Goal: Browse casually: Explore the website without a specific task or goal

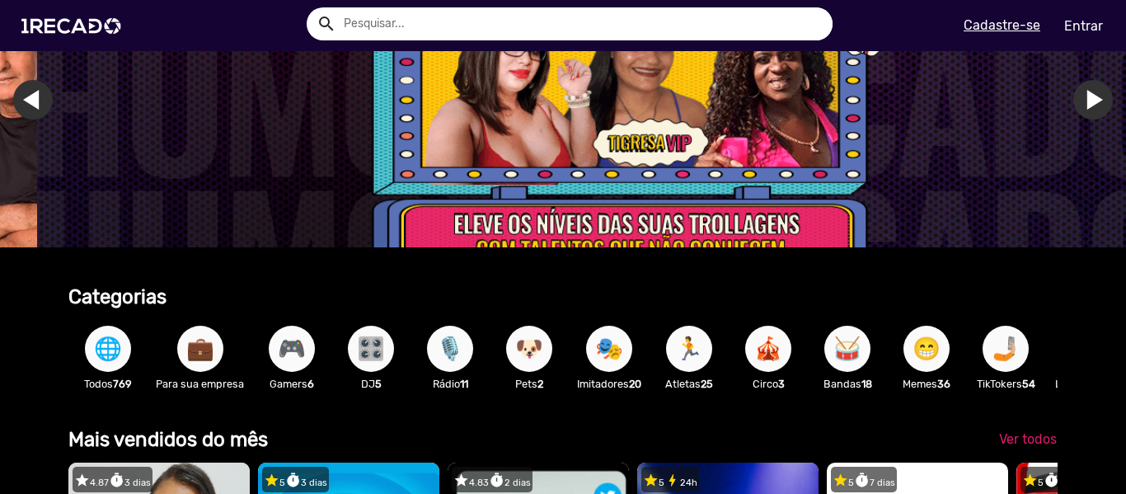
click at [102, 362] on span "🌐" at bounding box center [108, 349] width 28 height 46
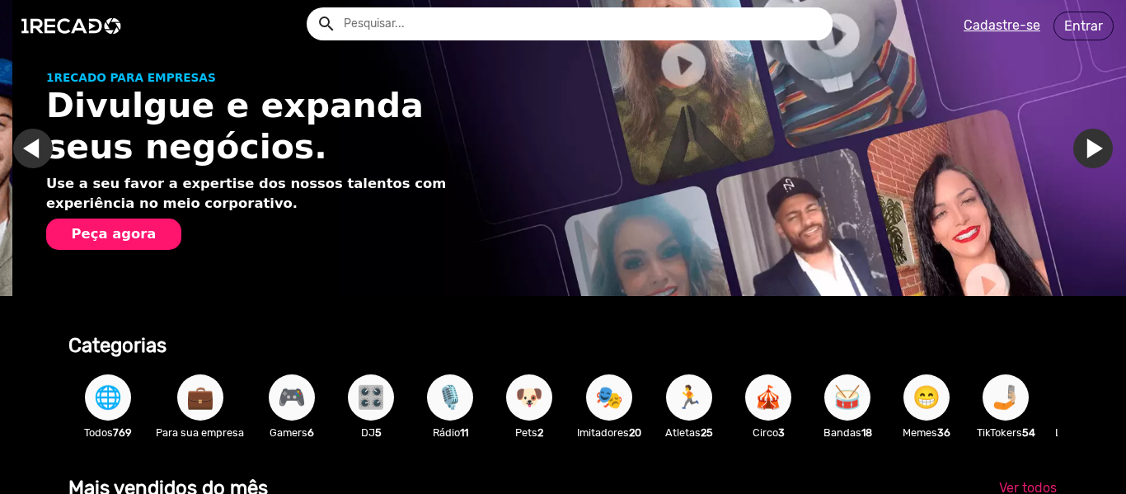
click at [117, 398] on span "🌐" at bounding box center [108, 397] width 28 height 46
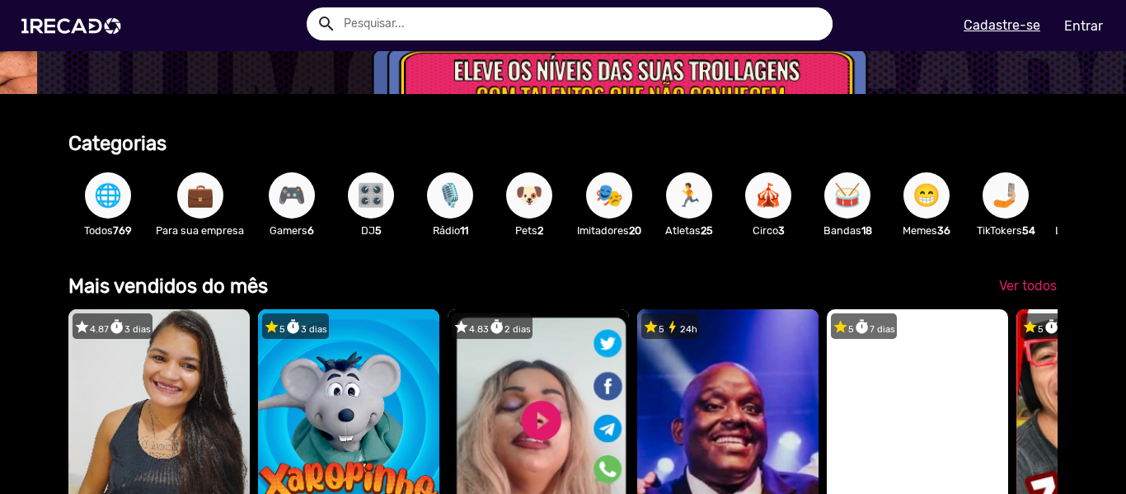
scroll to position [201, 0]
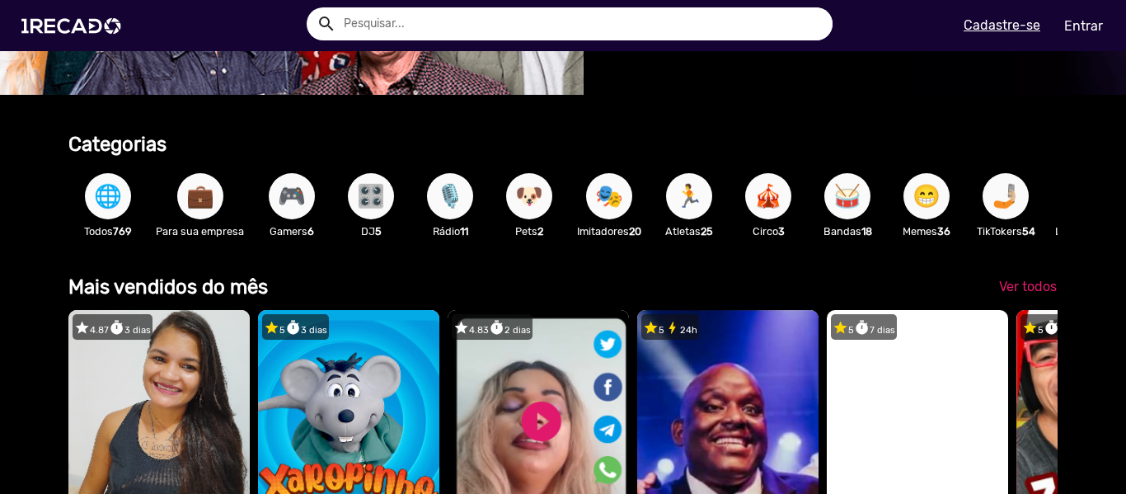
click at [476, 29] on input "text" at bounding box center [581, 23] width 501 height 33
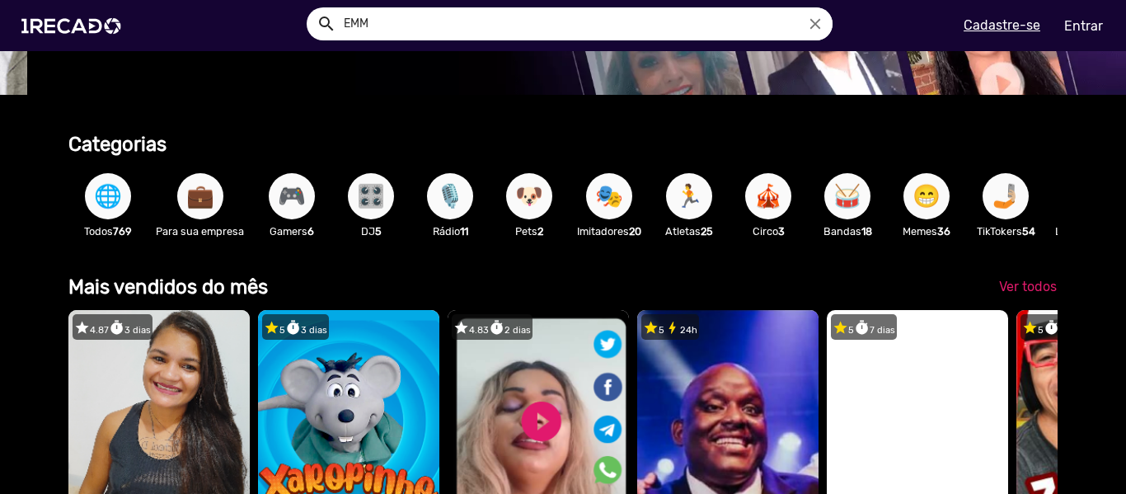
scroll to position [0, 1114]
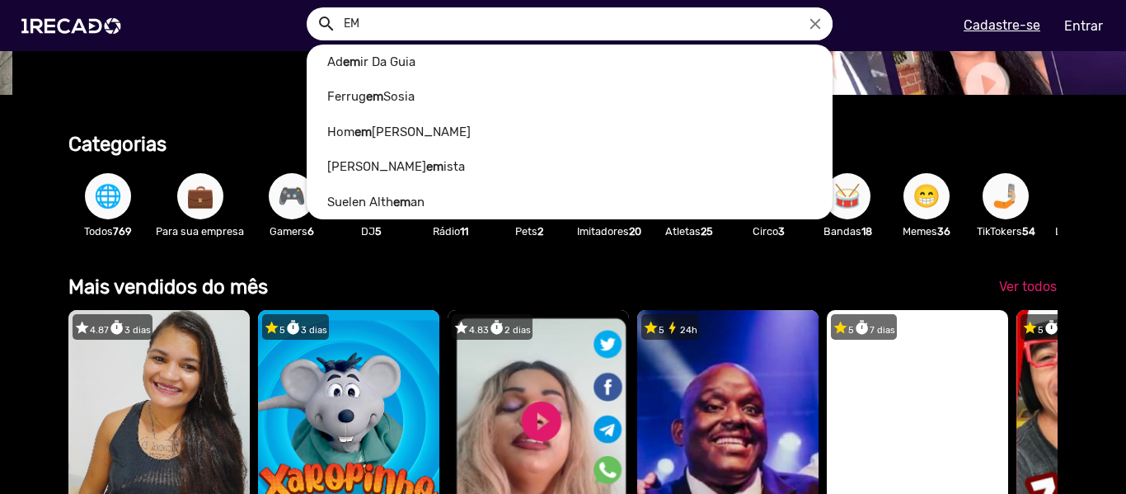
type input "E"
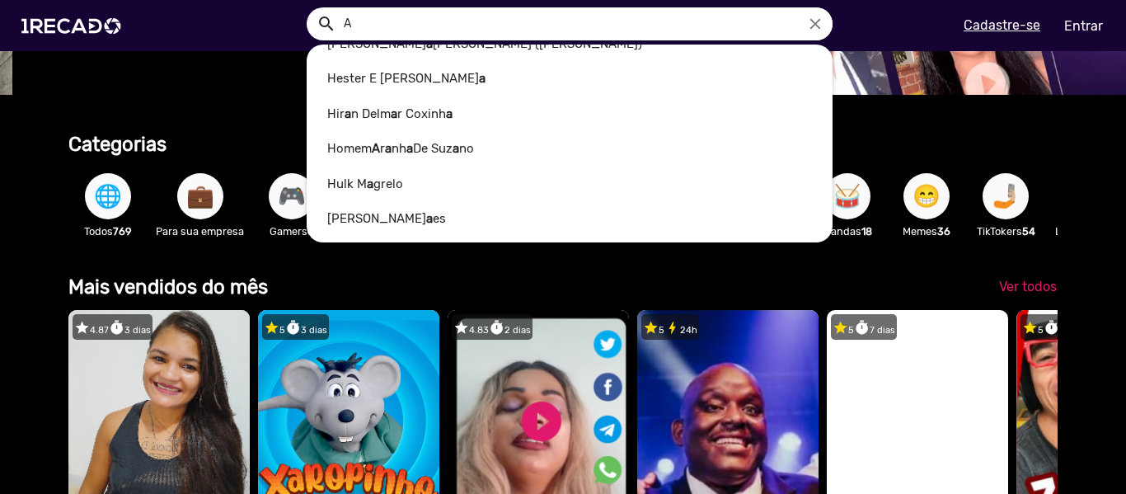
type input "A"
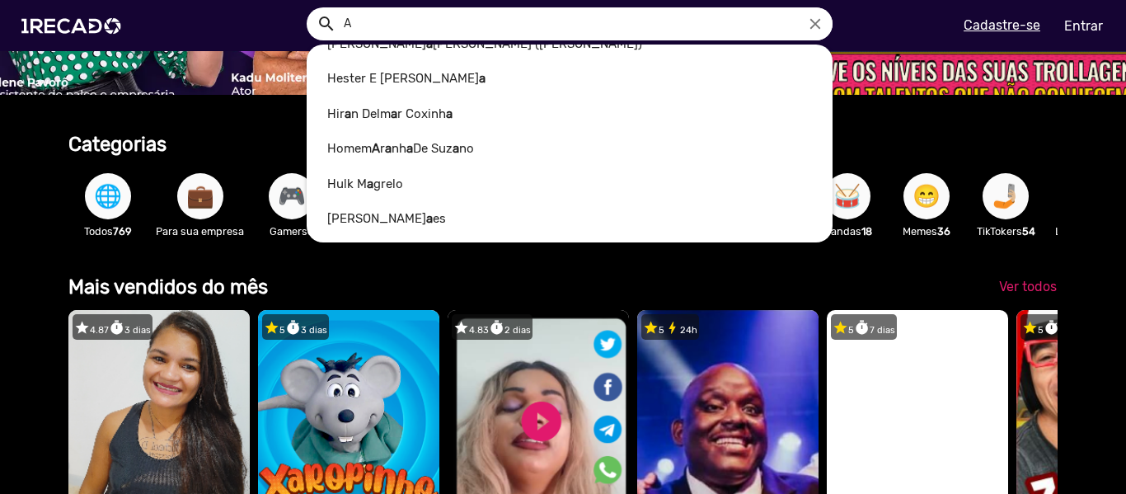
scroll to position [0, 3341]
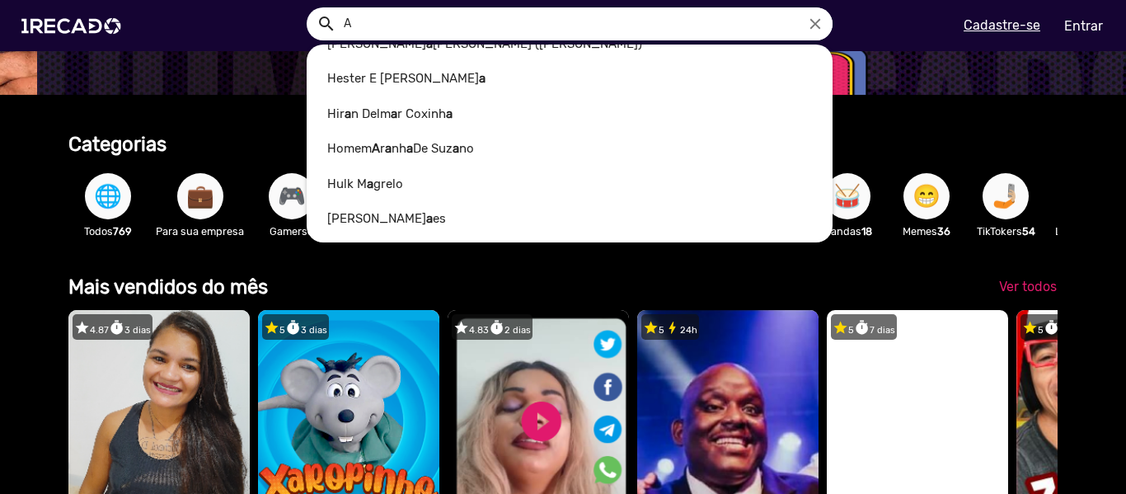
click at [821, 19] on icon "close" at bounding box center [815, 24] width 18 height 18
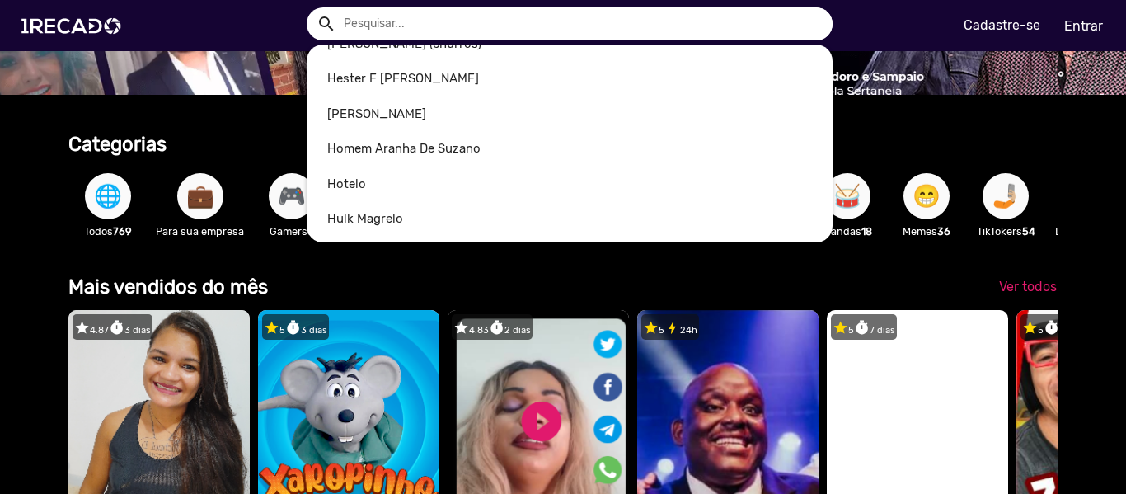
scroll to position [0, 318]
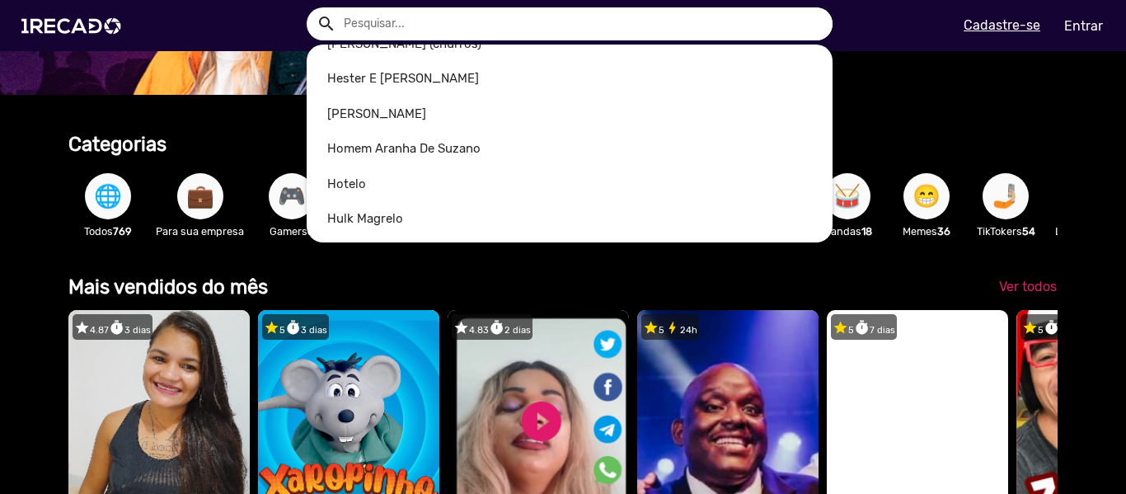
click at [26, 223] on div at bounding box center [563, 247] width 1126 height 494
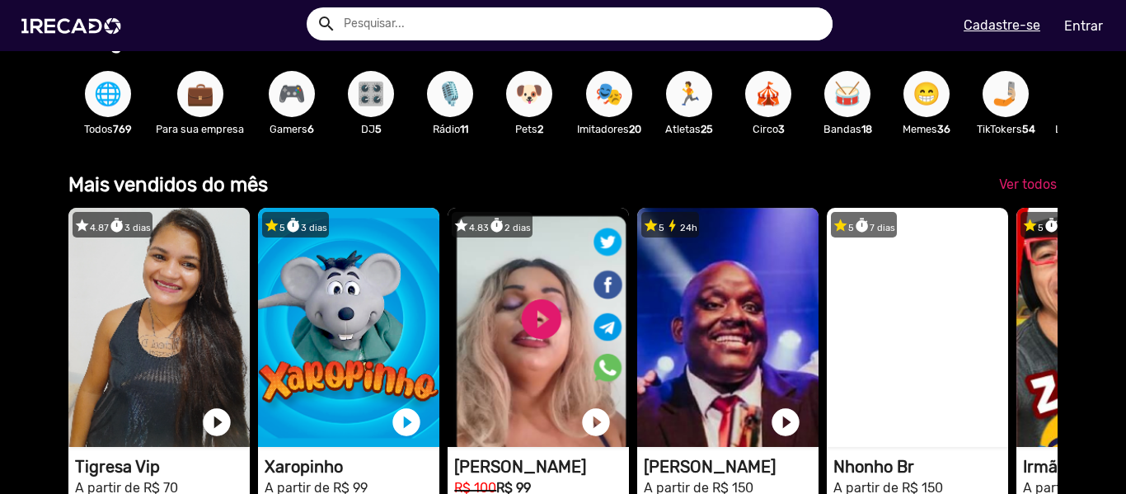
scroll to position [366, 0]
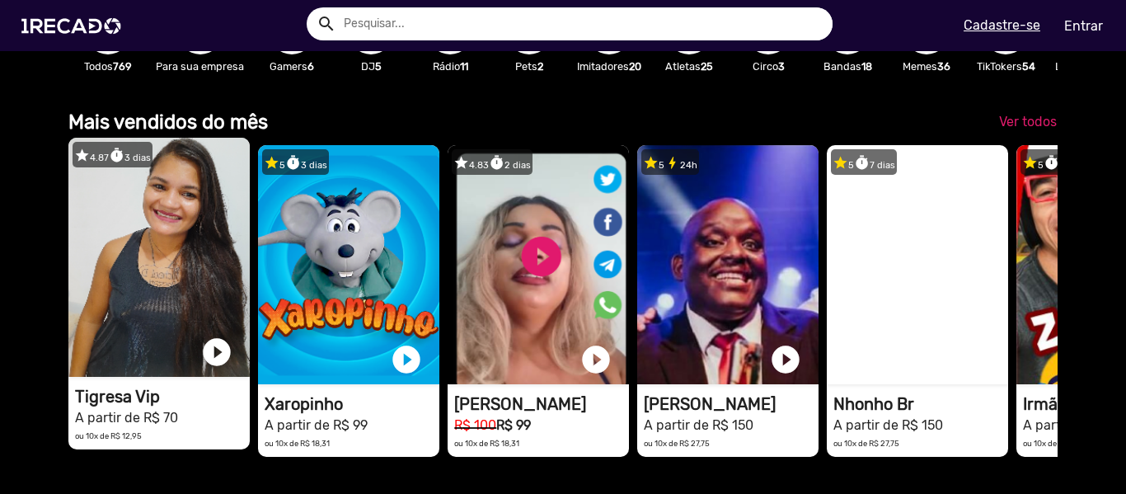
click at [190, 284] on video "1RECADO vídeos dedicados para fãs e empresas" at bounding box center [158, 257] width 181 height 239
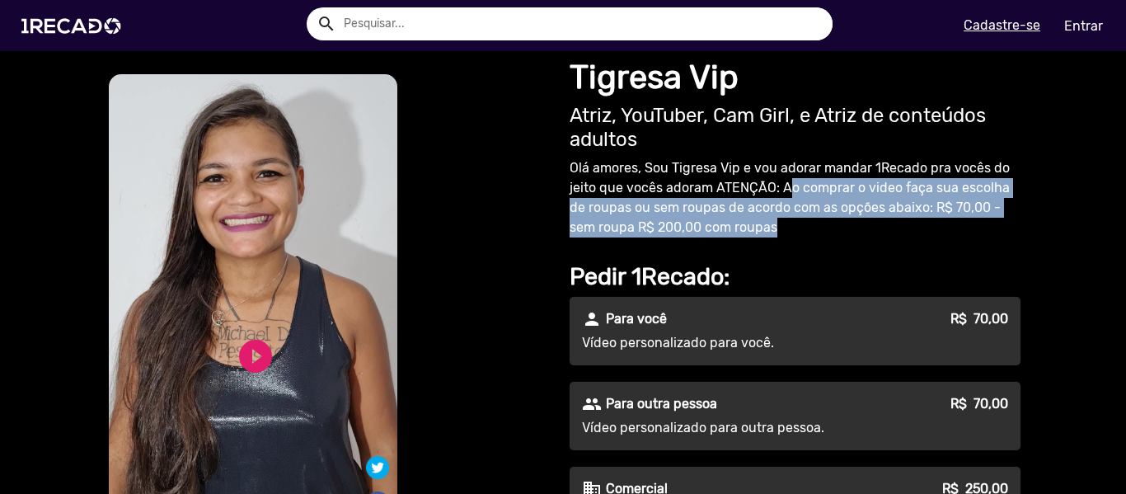
drag, startPoint x: 786, startPoint y: 184, endPoint x: 780, endPoint y: 221, distance: 37.7
click at [781, 221] on p "Olá amores, Sou Tigresa Vip e vou adorar mandar 1Recado pra vocês do jeito que …" at bounding box center [795, 197] width 451 height 79
click at [717, 223] on p "Olá amores, Sou Tigresa Vip e vou adorar mandar 1Recado pra vocês do jeito que …" at bounding box center [795, 197] width 451 height 79
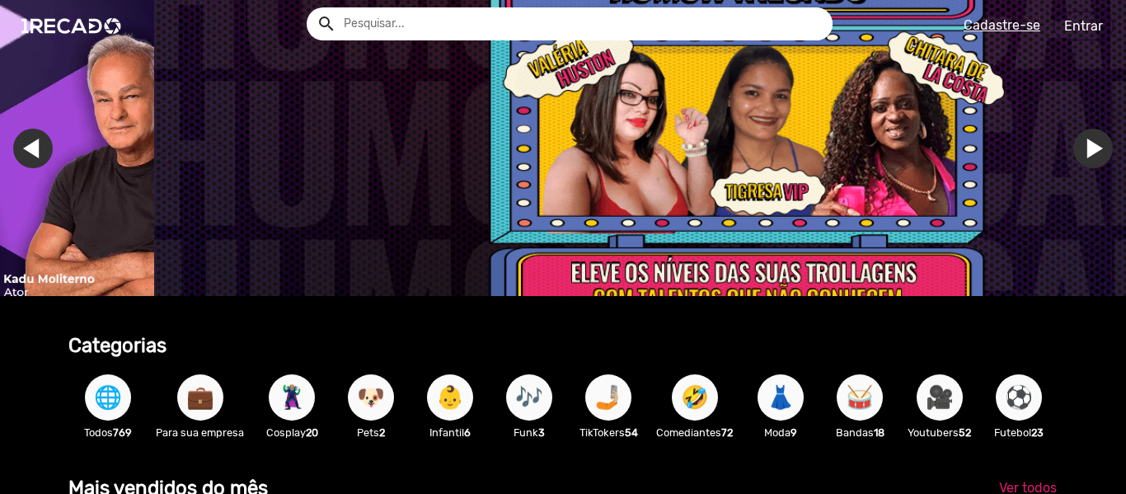
scroll to position [0, 3341]
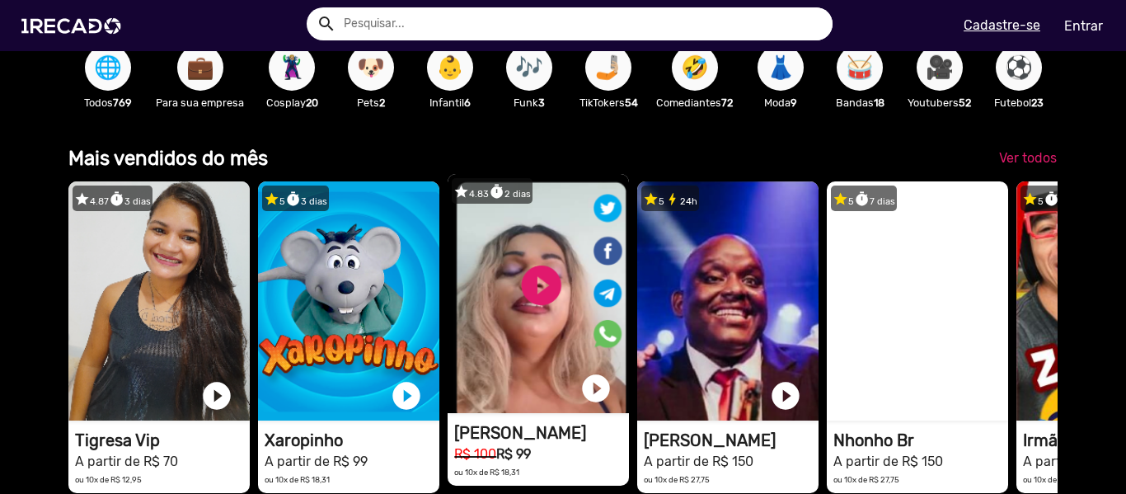
scroll to position [247, 0]
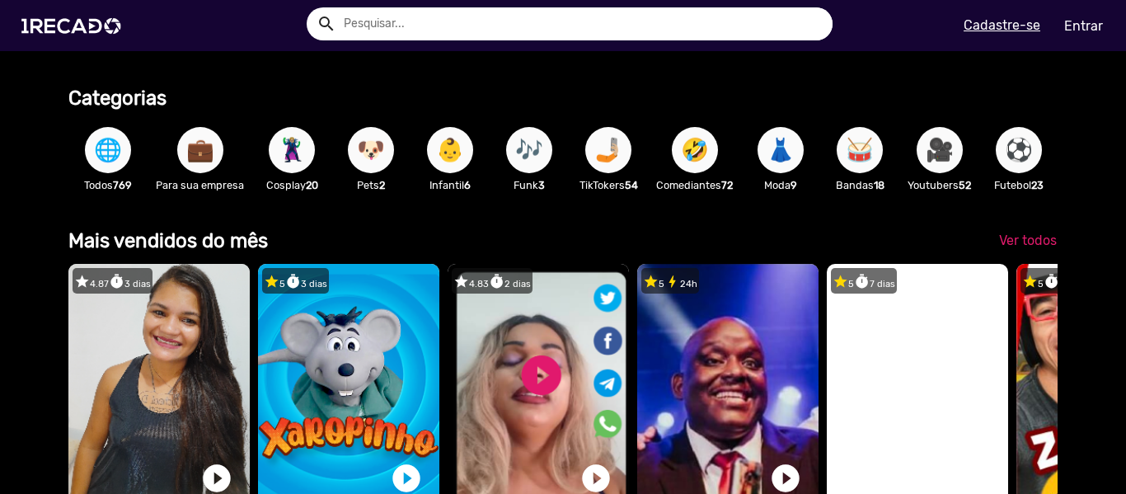
click at [530, 167] on span "🎶" at bounding box center [529, 150] width 28 height 46
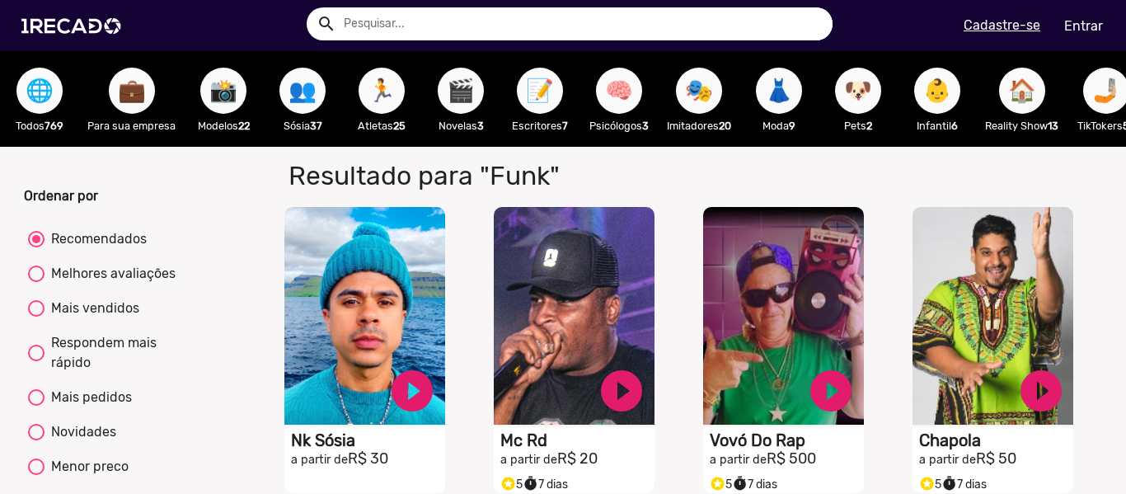
click at [223, 107] on span "📸" at bounding box center [223, 91] width 28 height 46
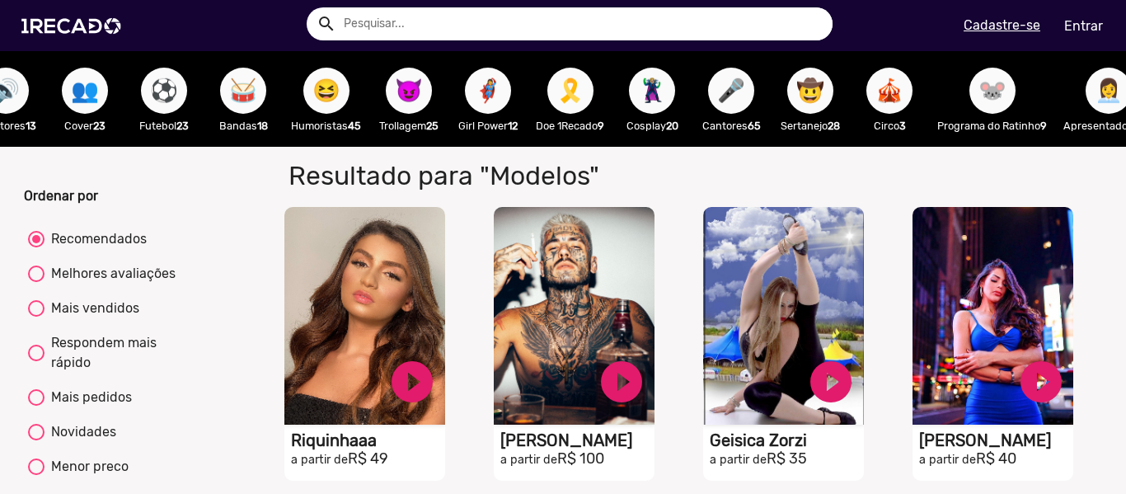
scroll to position [0, 1752]
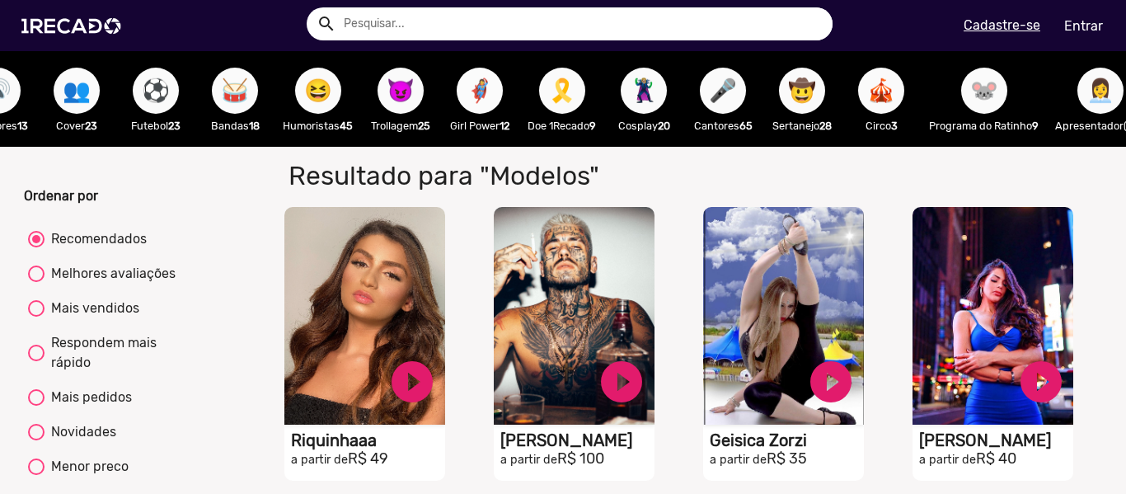
click at [492, 92] on span "🦸‍♀️" at bounding box center [480, 91] width 28 height 46
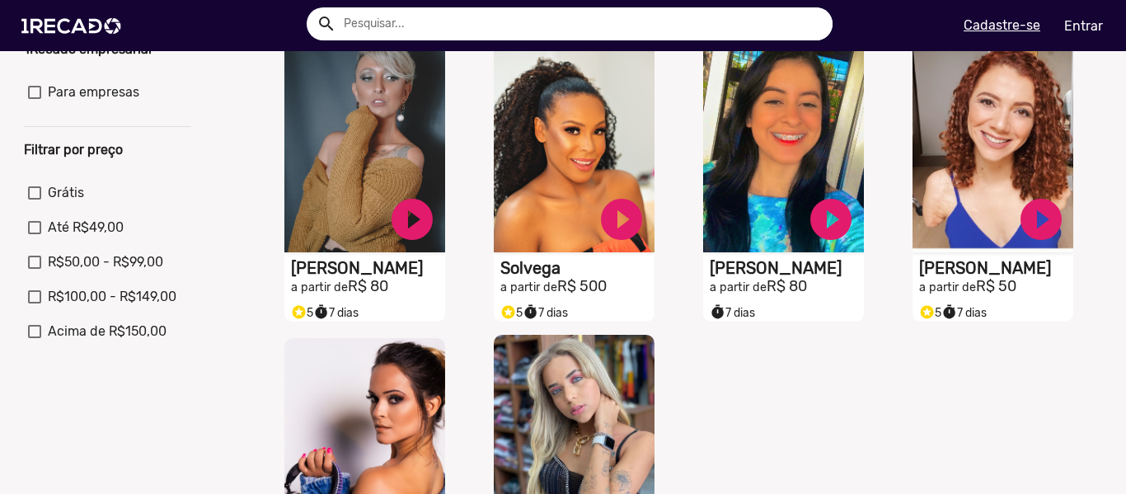
scroll to position [412, 0]
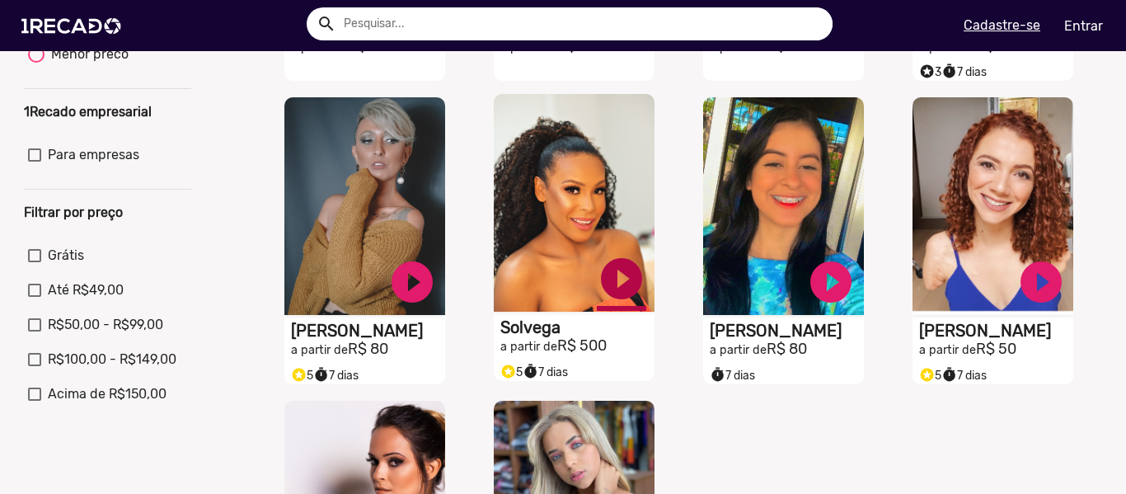
click at [612, 295] on link "play_circle_filled" at bounding box center [621, 278] width 49 height 49
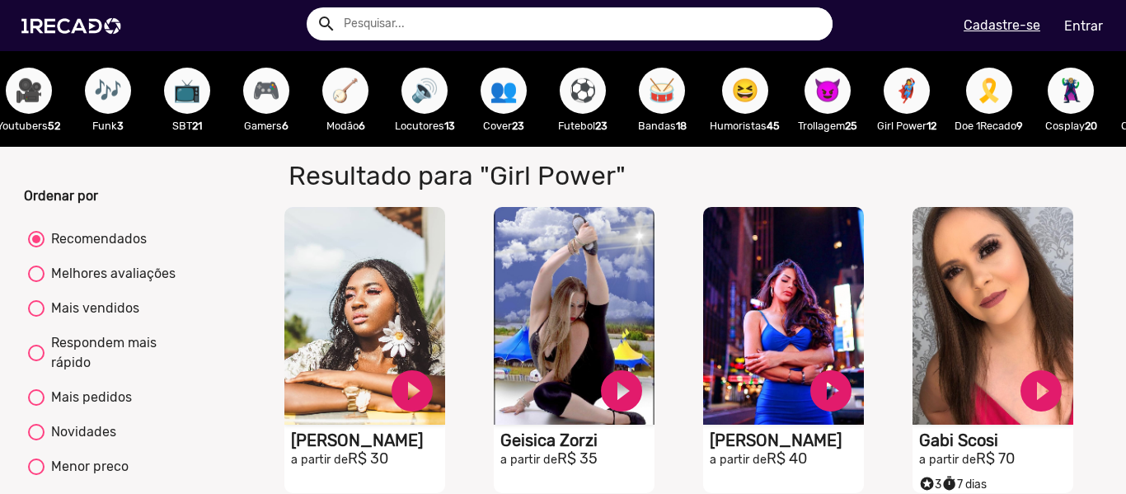
scroll to position [0, 1320]
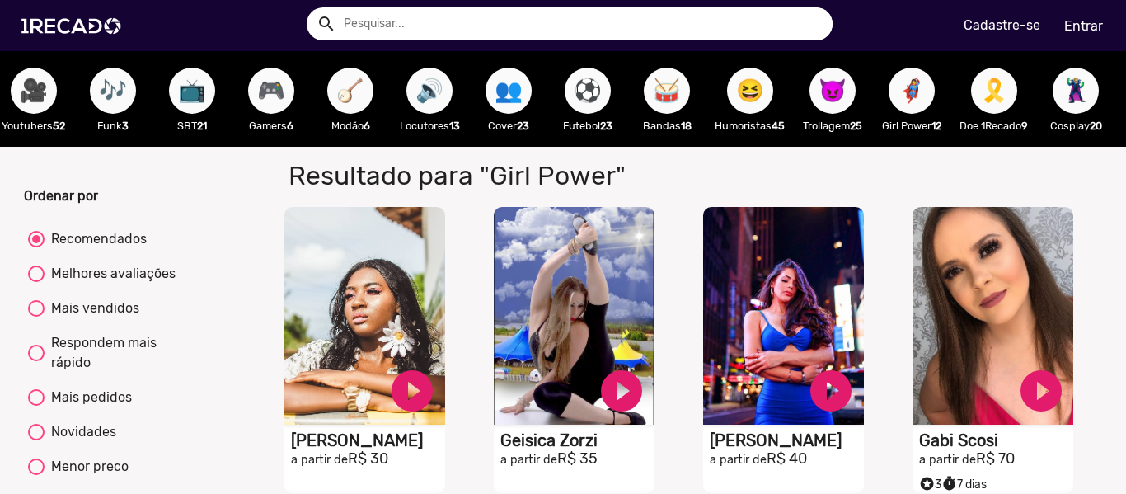
click at [838, 116] on div "😈 Trollagem 25" at bounding box center [832, 99] width 79 height 96
click at [847, 85] on span "😈" at bounding box center [833, 91] width 28 height 46
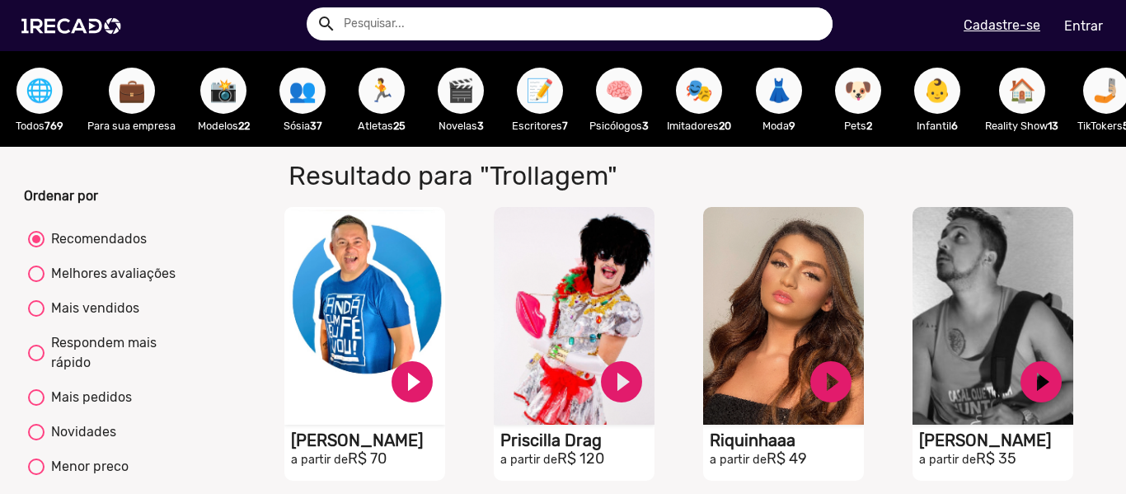
click at [29, 102] on span "🌐" at bounding box center [40, 91] width 28 height 46
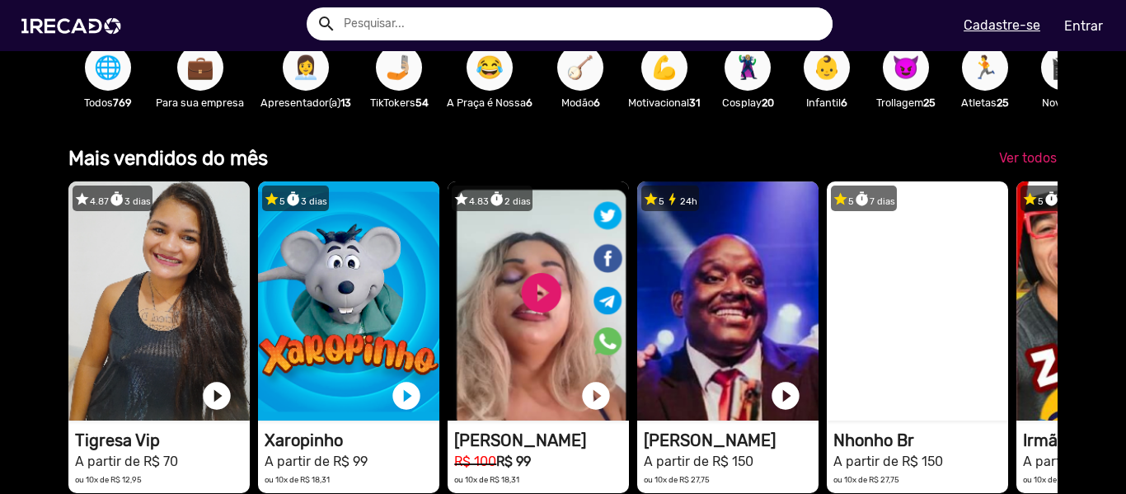
scroll to position [0, 1114]
click at [1016, 166] on span "Ver todos" at bounding box center [1028, 158] width 58 height 16
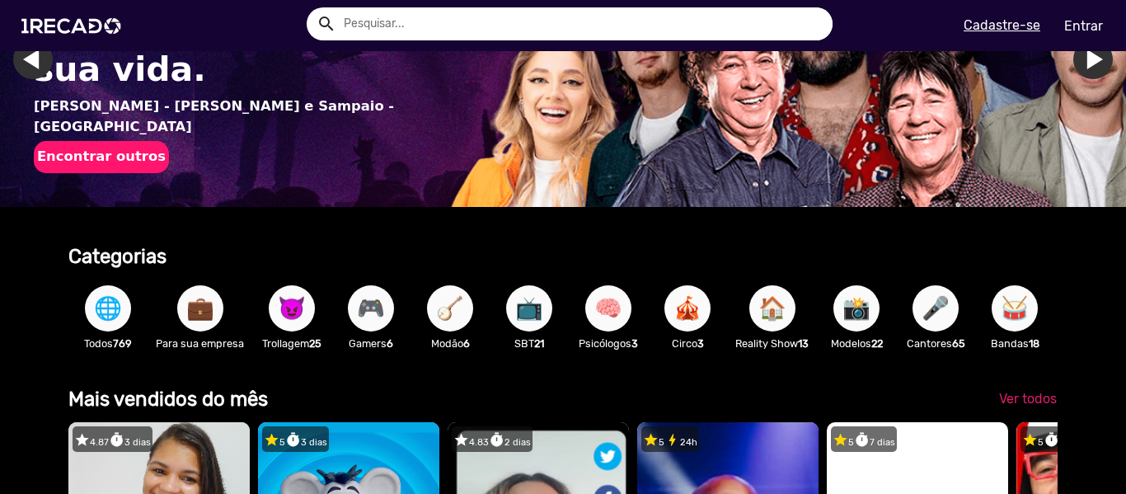
scroll to position [82, 0]
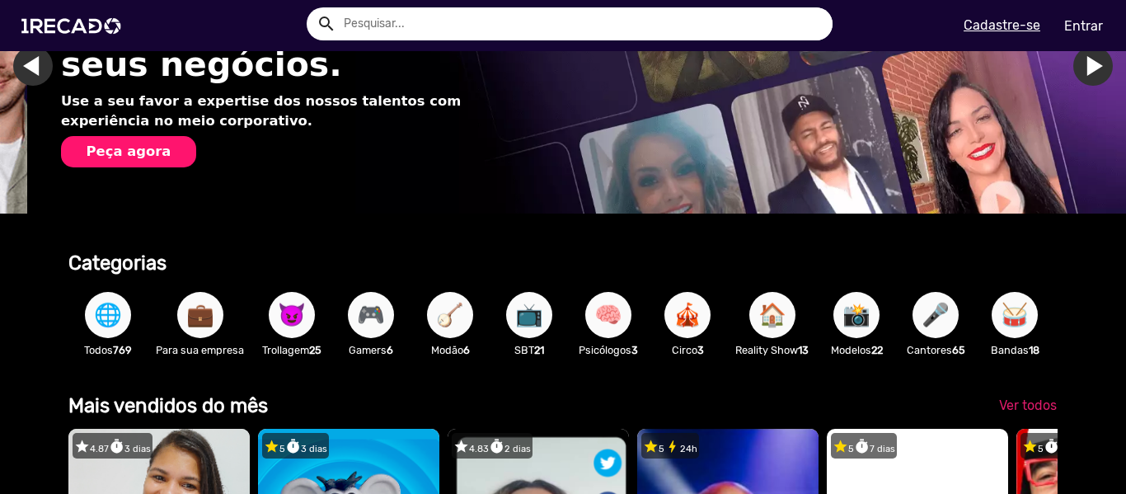
click at [107, 313] on span "🌐" at bounding box center [108, 315] width 28 height 46
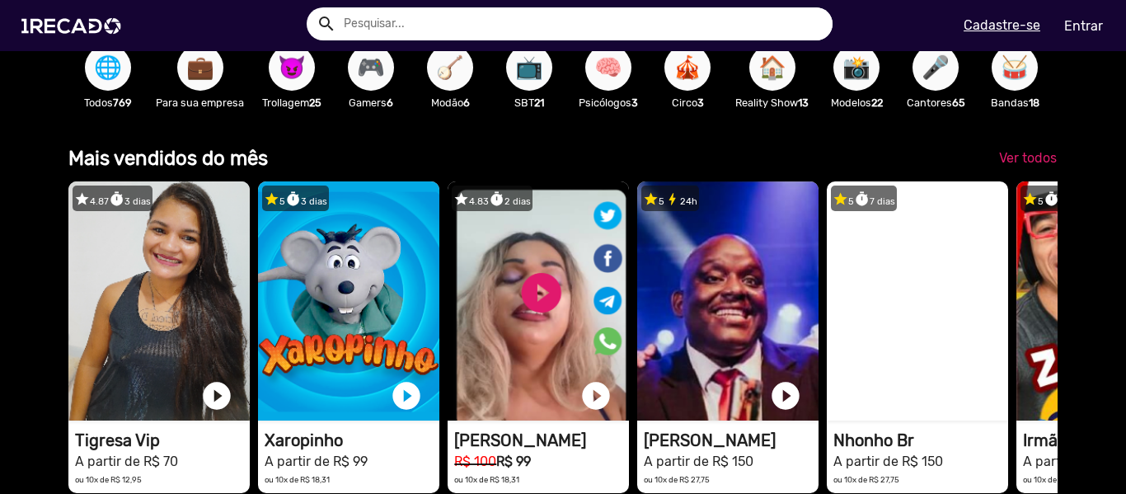
scroll to position [0, 2227]
click at [212, 90] on span "💼" at bounding box center [200, 68] width 28 height 46
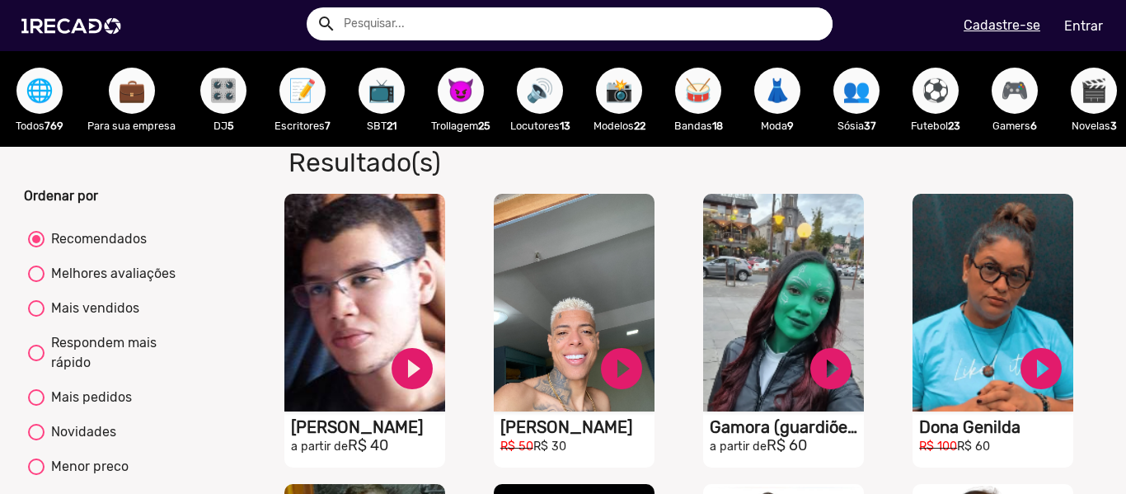
click at [779, 98] on span "👗" at bounding box center [777, 91] width 28 height 46
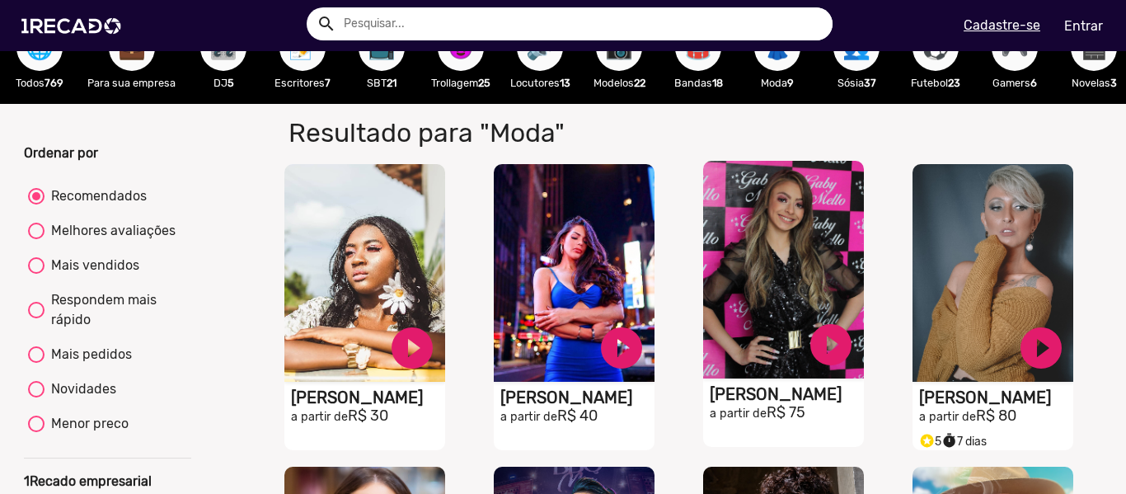
scroll to position [82, 0]
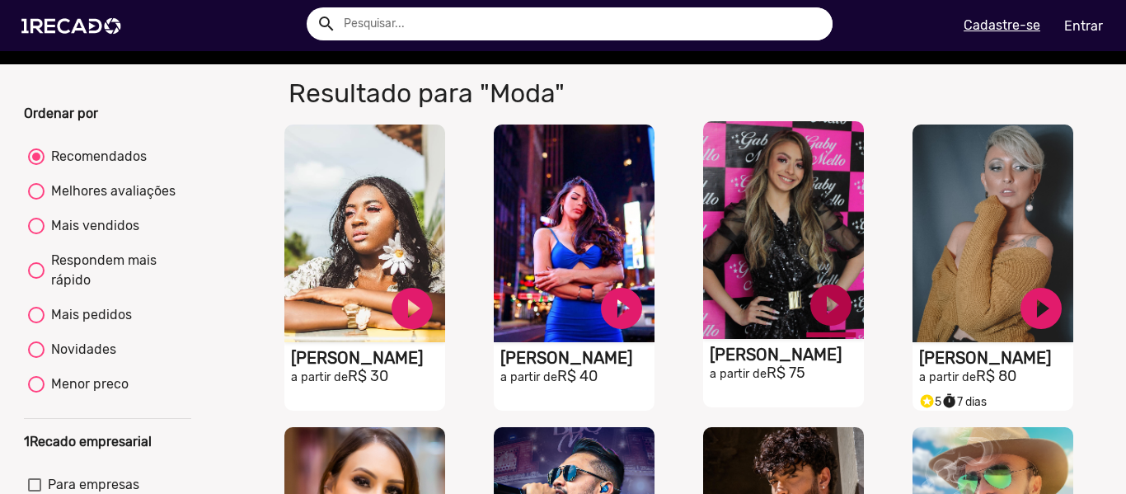
click at [819, 323] on link "play_circle_filled" at bounding box center [830, 304] width 49 height 49
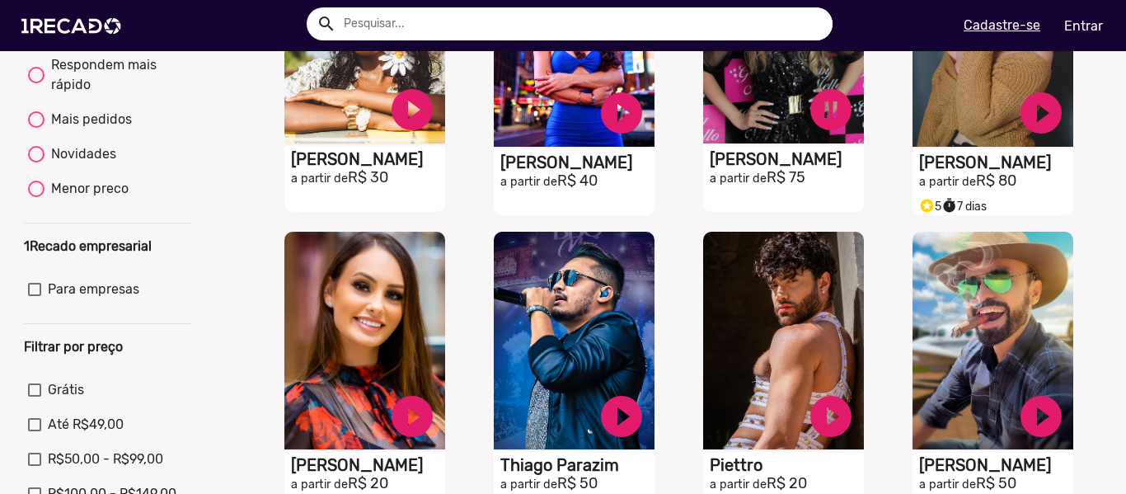
scroll to position [412, 0]
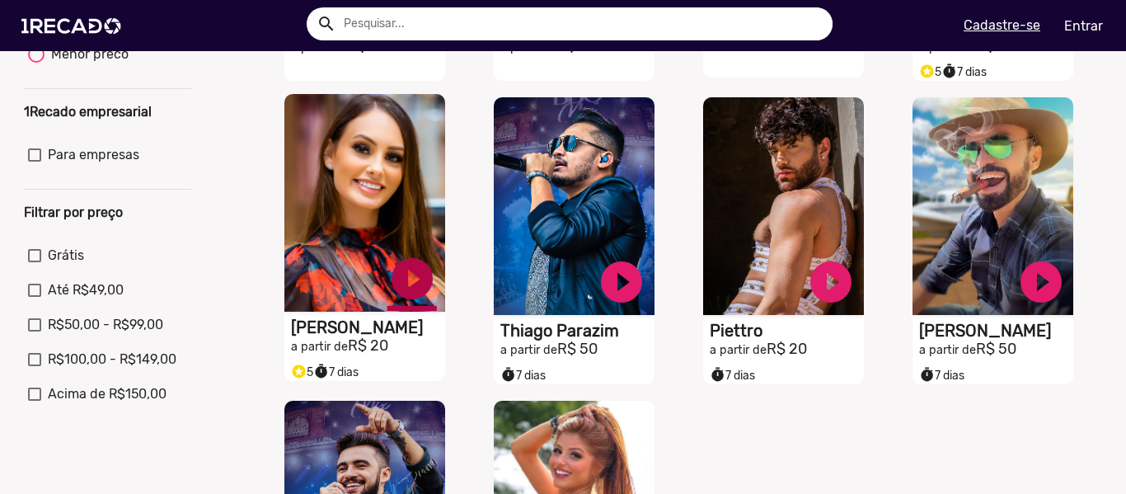
click at [407, 298] on link "play_circle_filled" at bounding box center [411, 278] width 49 height 49
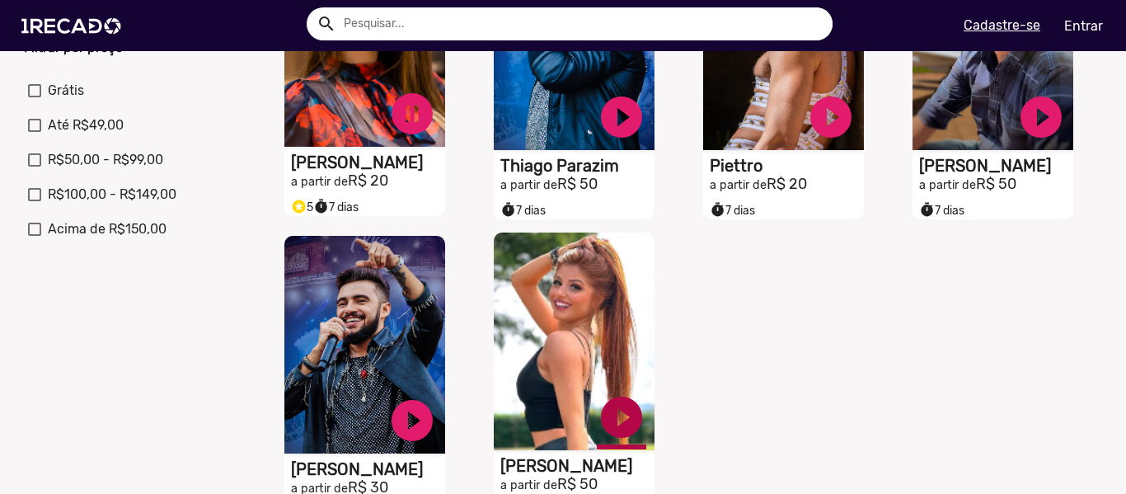
click at [617, 415] on link "play_circle_filled" at bounding box center [621, 416] width 49 height 49
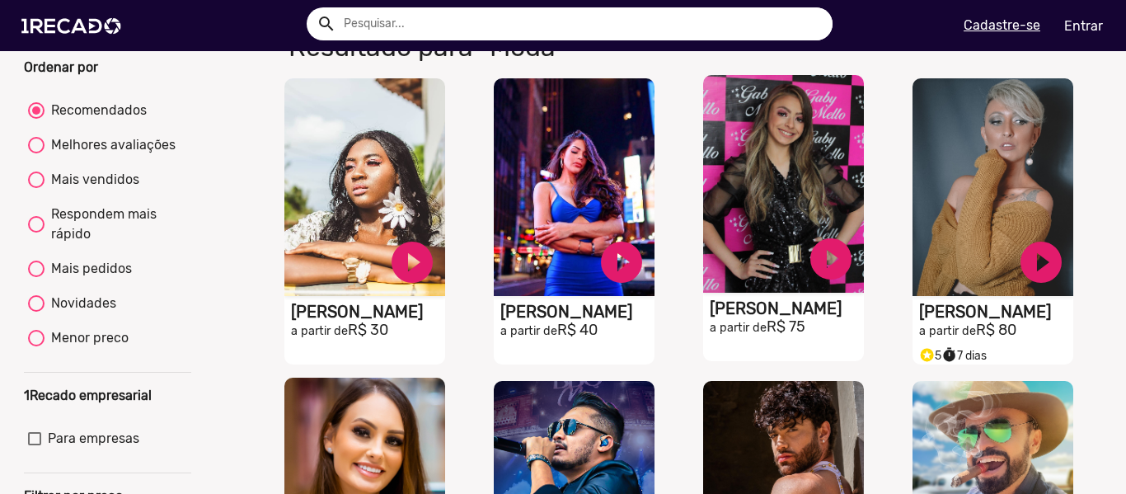
scroll to position [165, 0]
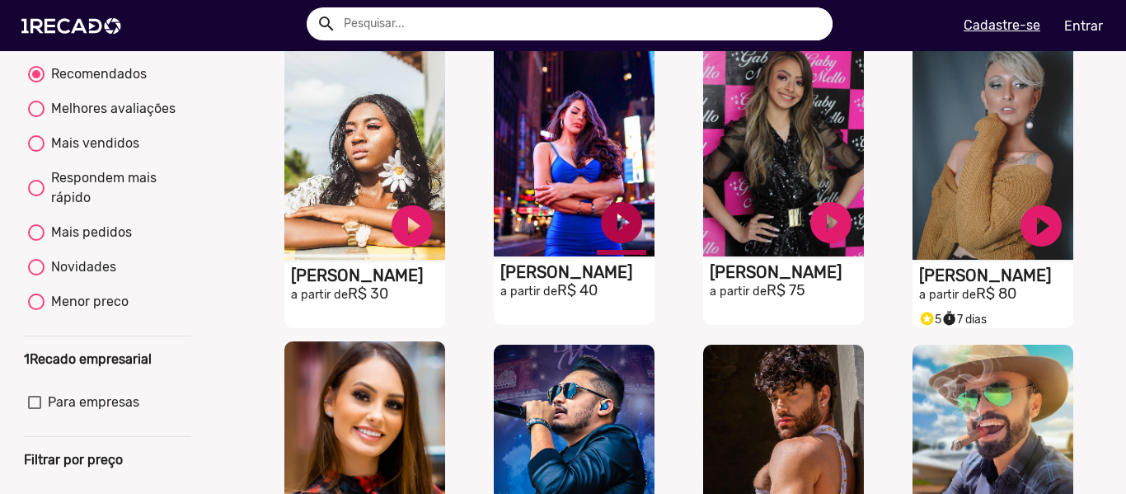
click at [609, 231] on link "play_circle_filled" at bounding box center [621, 222] width 49 height 49
click at [830, 234] on link "play_circle_filled" at bounding box center [830, 222] width 49 height 49
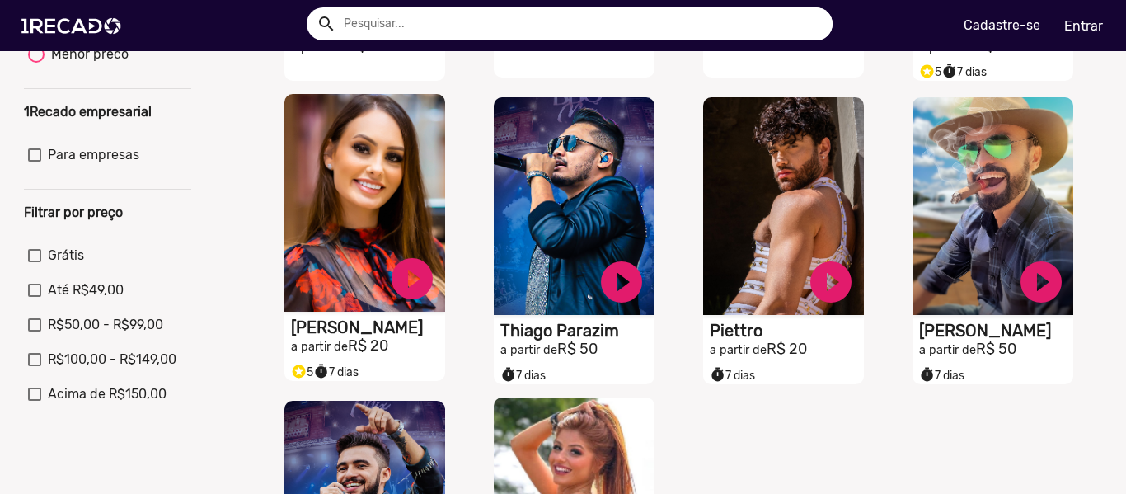
scroll to position [495, 0]
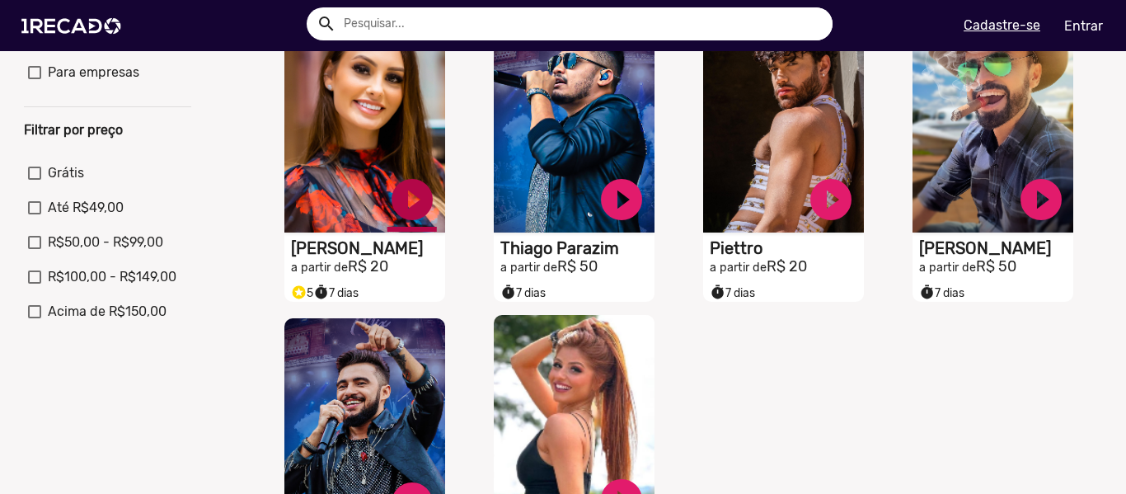
click at [420, 204] on link "play_circle_filled" at bounding box center [411, 199] width 49 height 49
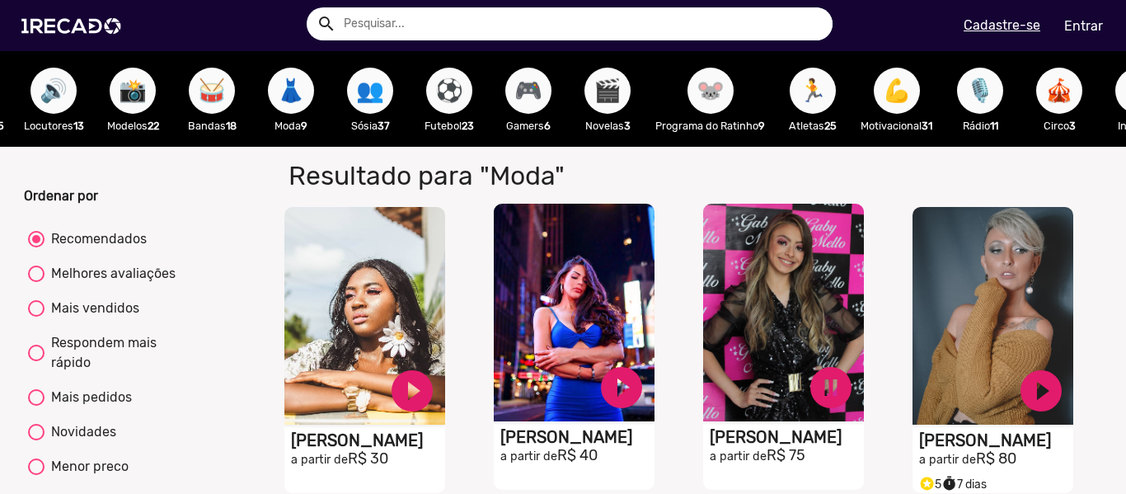
scroll to position [0, 522]
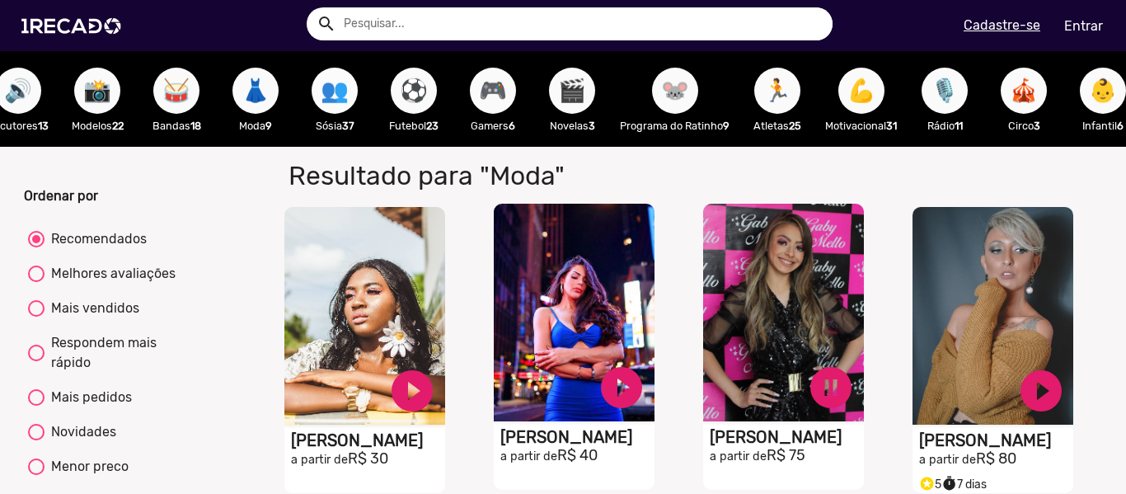
click at [331, 90] on span "👥" at bounding box center [335, 91] width 28 height 46
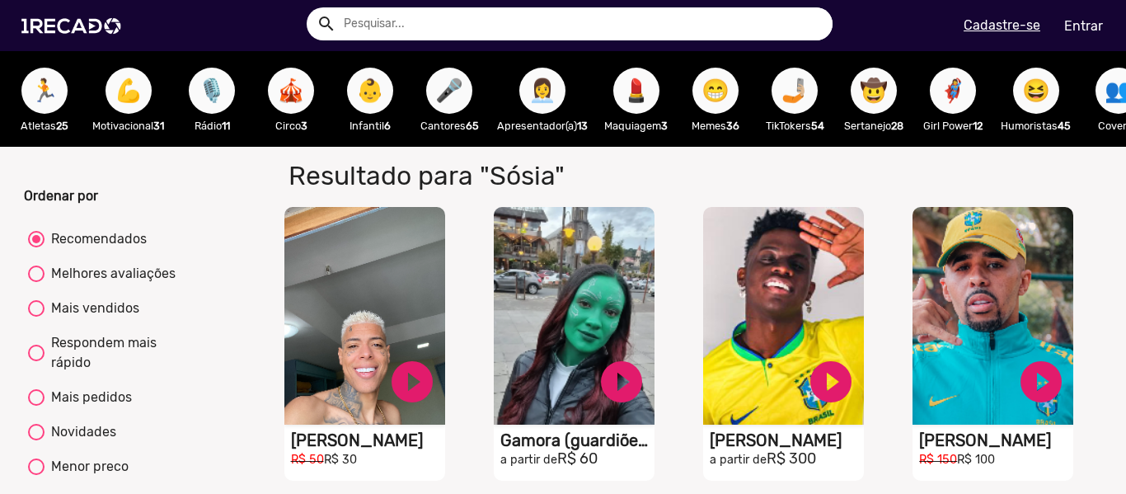
scroll to position [0, 1332]
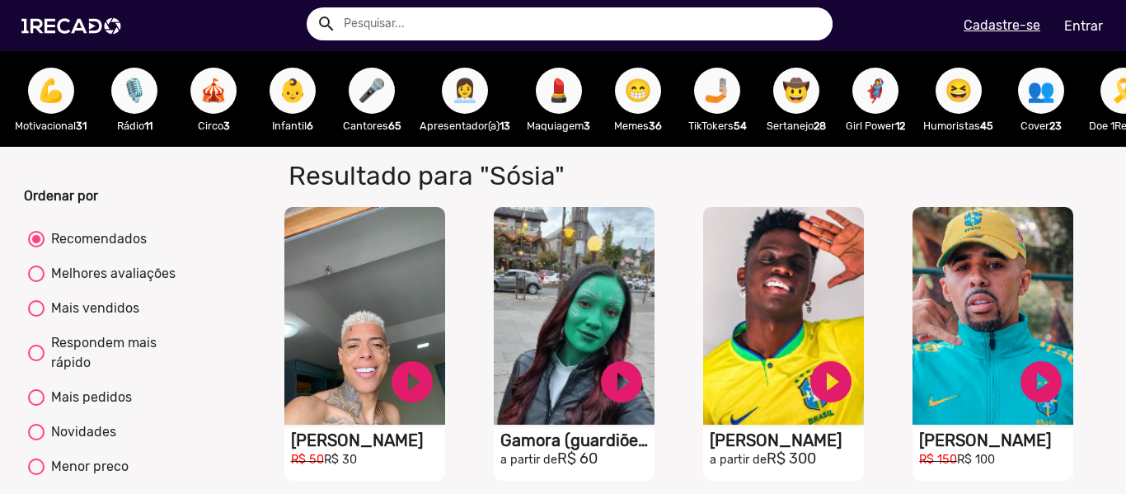
click at [475, 83] on span "👩‍💼" at bounding box center [465, 91] width 28 height 46
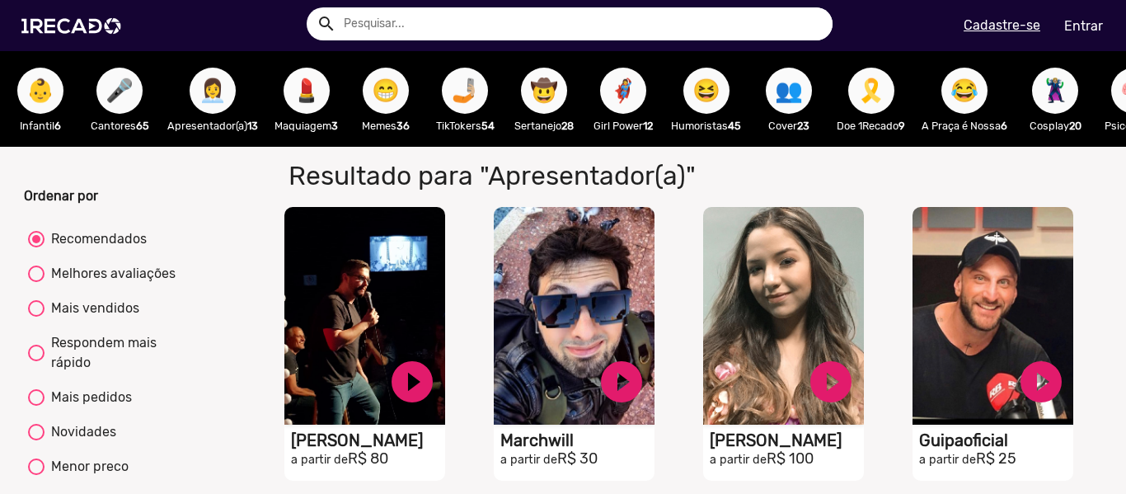
scroll to position [0, 1589]
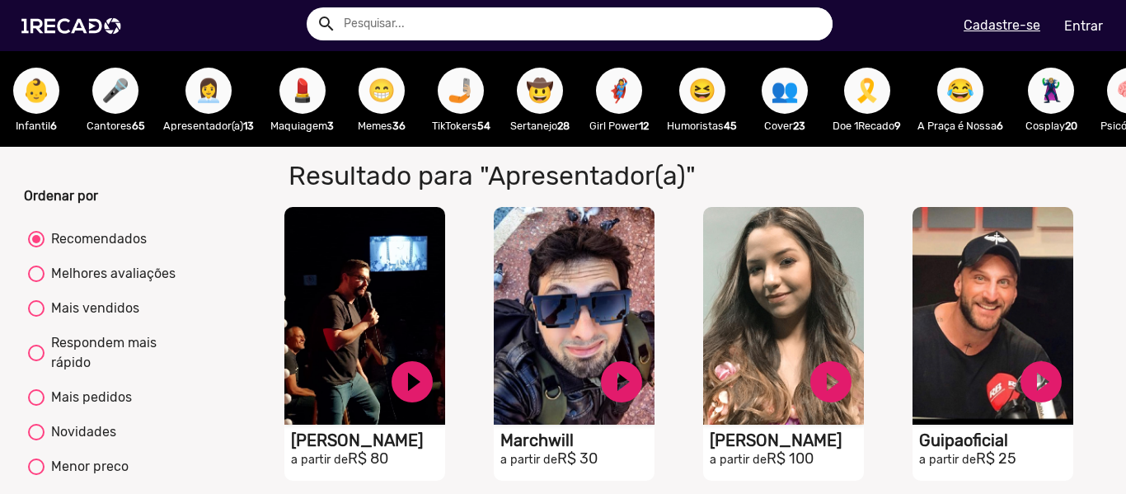
click at [390, 87] on span "😁" at bounding box center [382, 91] width 28 height 46
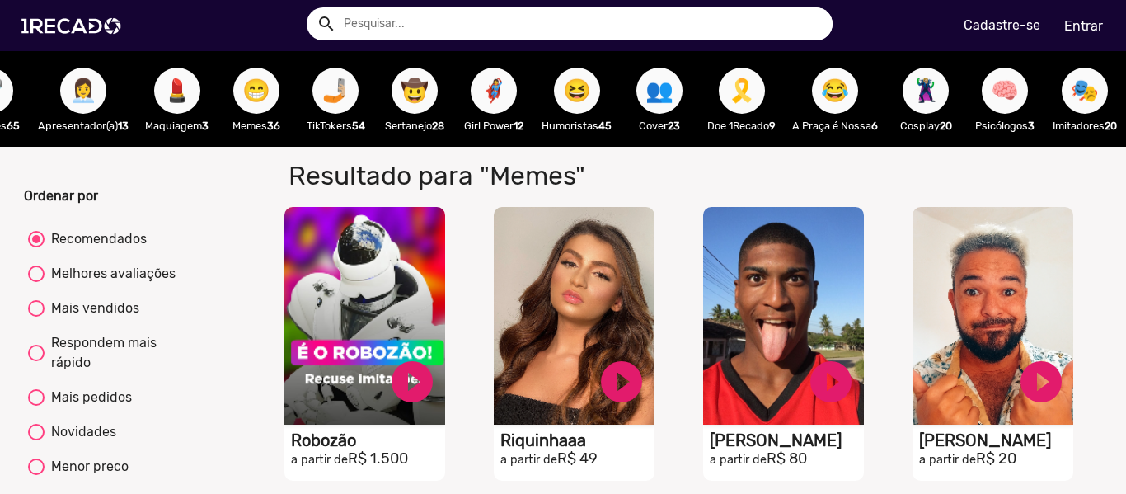
scroll to position [0, 1724]
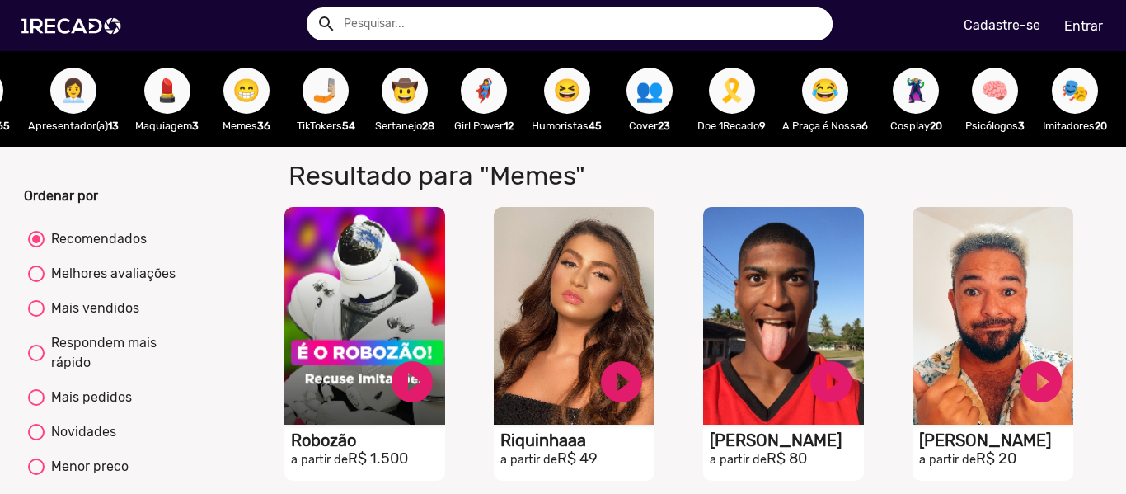
click at [739, 108] on span "🎗️" at bounding box center [732, 91] width 28 height 46
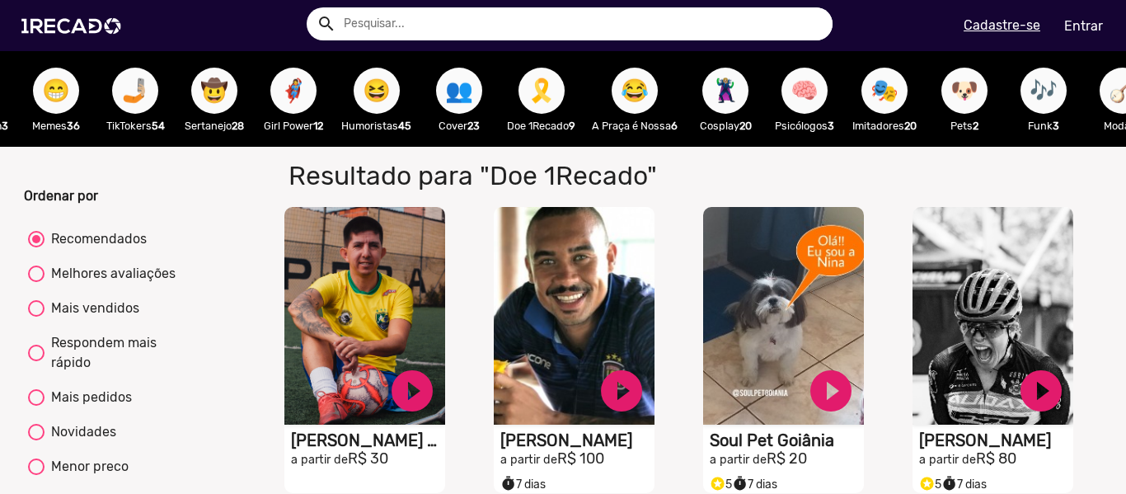
scroll to position [0, 1941]
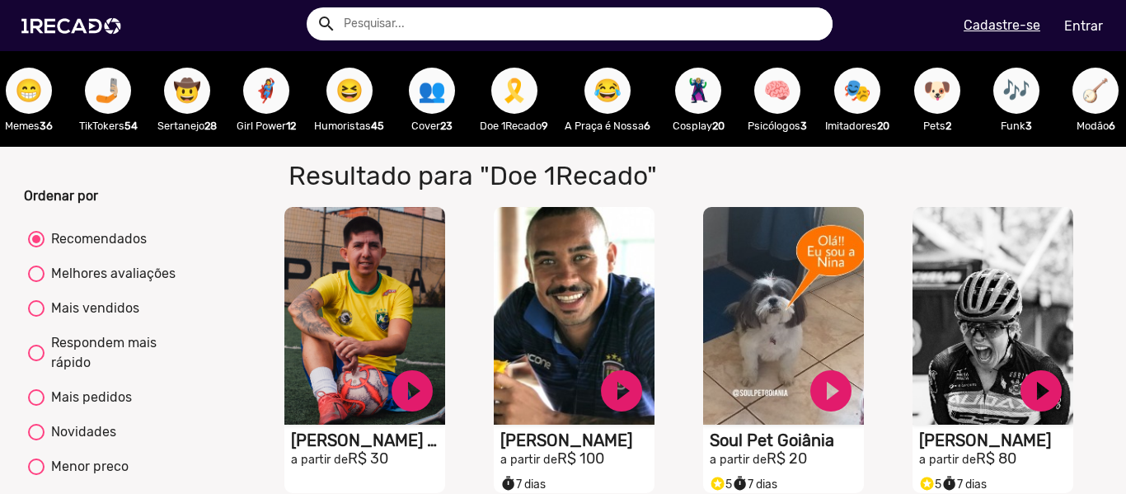
click at [712, 101] on span "🦹🏼‍♀️" at bounding box center [698, 91] width 28 height 46
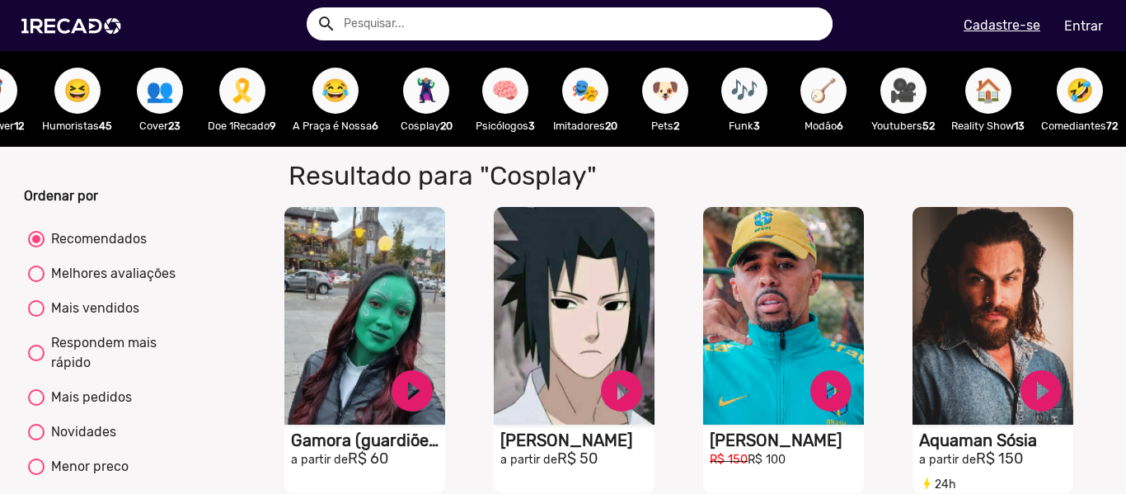
scroll to position [0, 2258]
click at [896, 87] on span "🎥" at bounding box center [903, 91] width 28 height 46
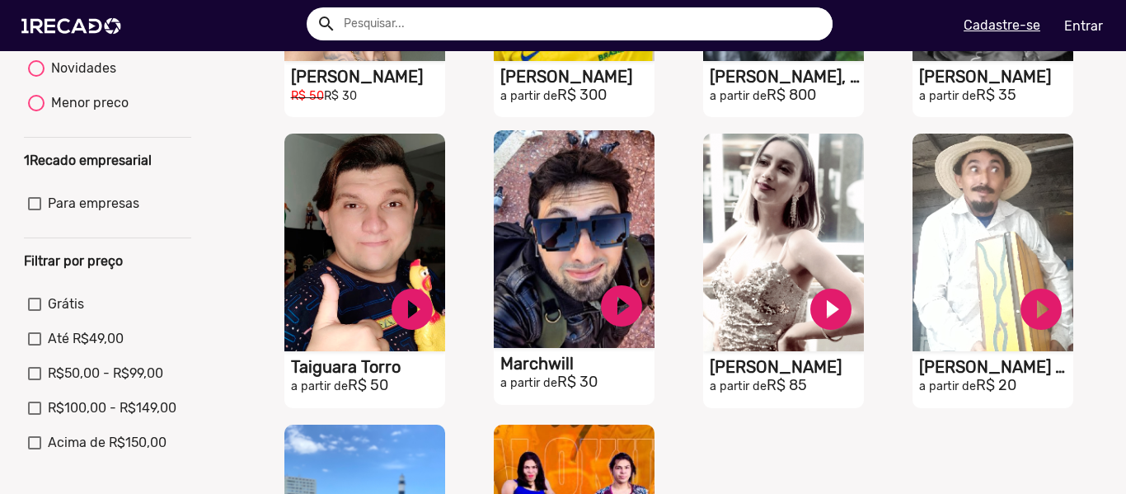
scroll to position [412, 0]
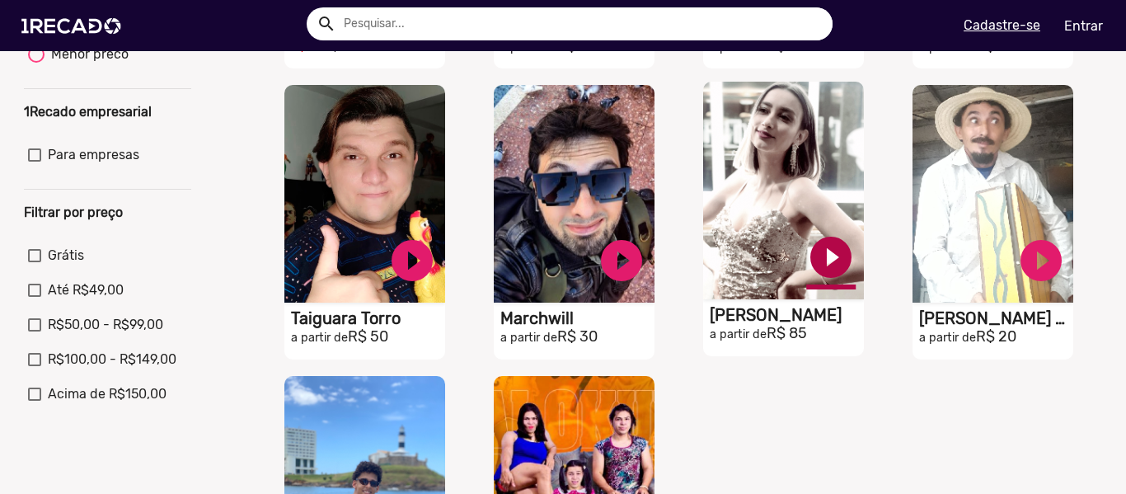
click at [808, 282] on link "play_circle_filled" at bounding box center [830, 256] width 49 height 49
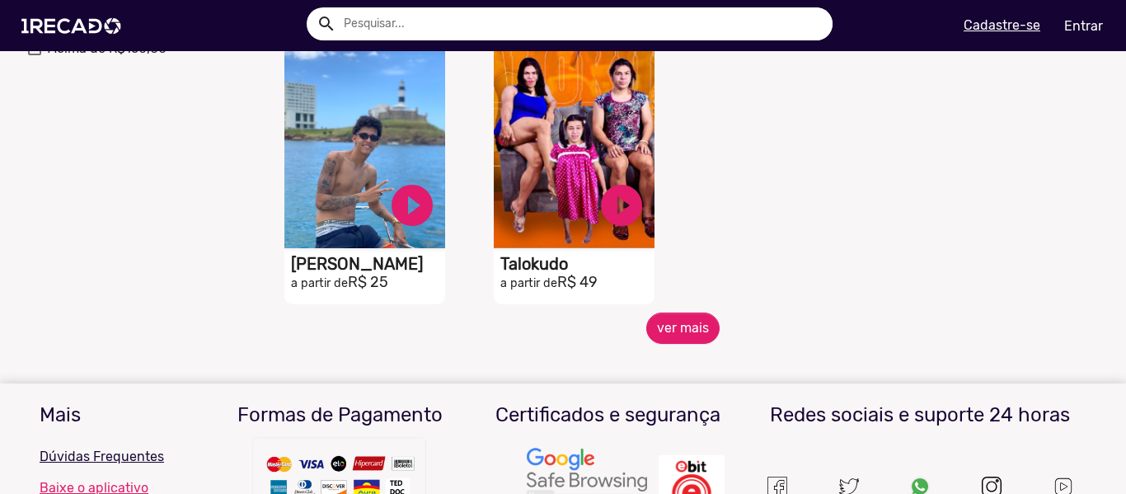
scroll to position [907, 0]
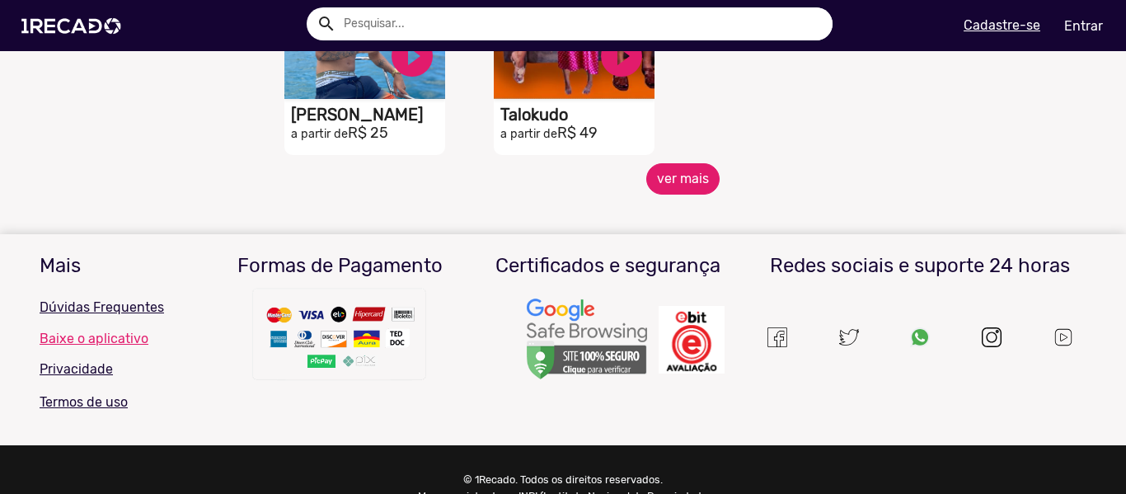
click at [681, 195] on button "ver mais" at bounding box center [682, 178] width 73 height 31
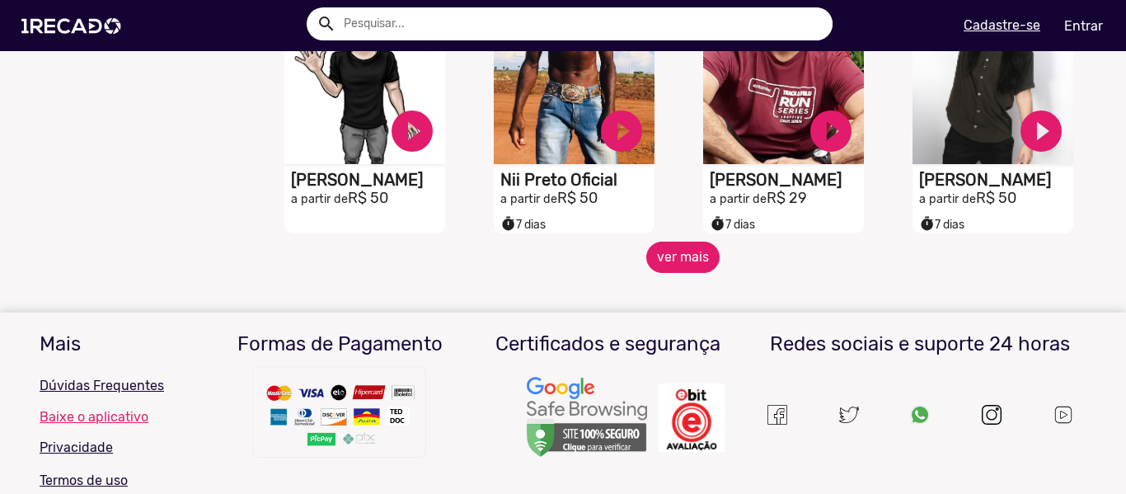
scroll to position [1484, 0]
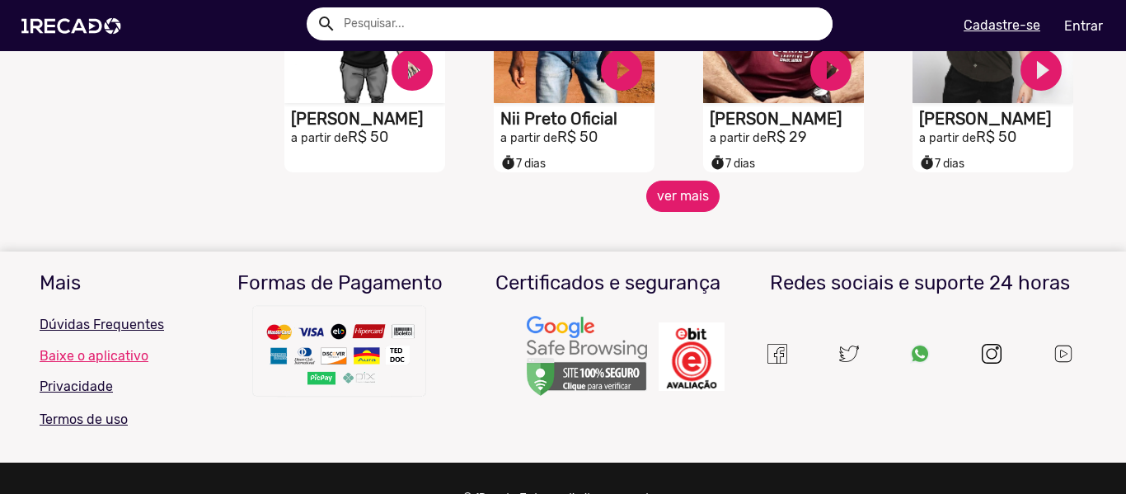
click at [659, 209] on button "ver mais" at bounding box center [682, 196] width 73 height 31
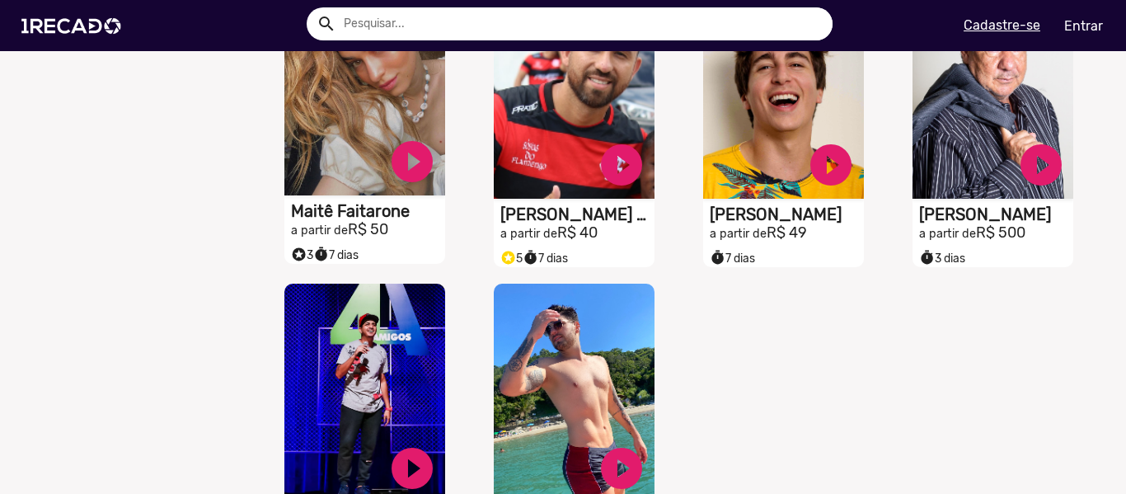
scroll to position [2226, 0]
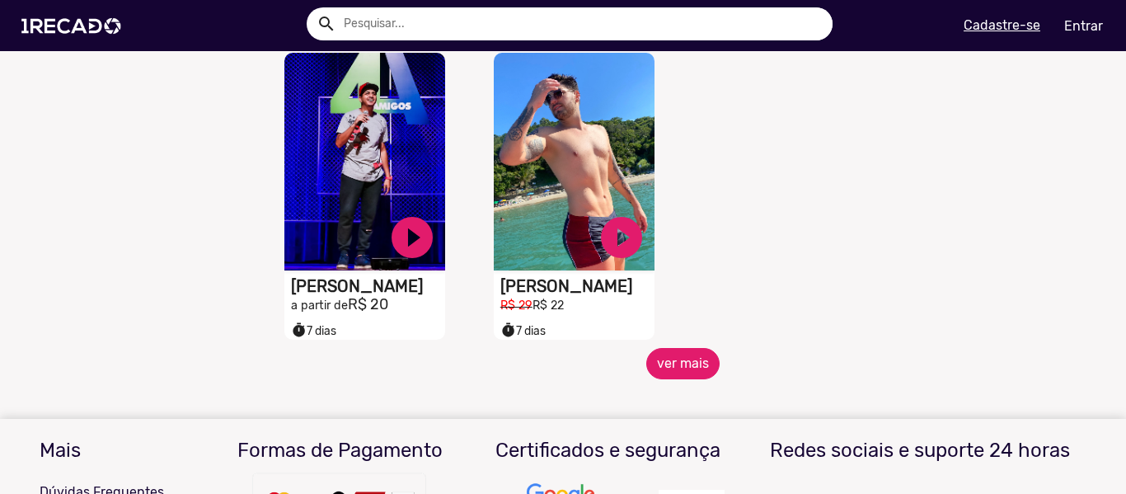
click at [683, 377] on button "ver mais" at bounding box center [682, 363] width 73 height 31
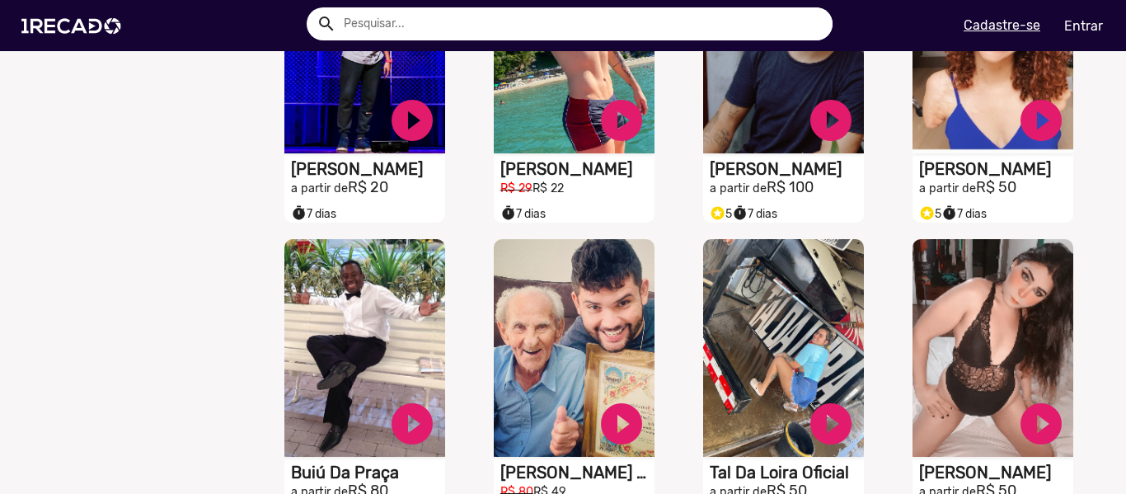
scroll to position [2391, 0]
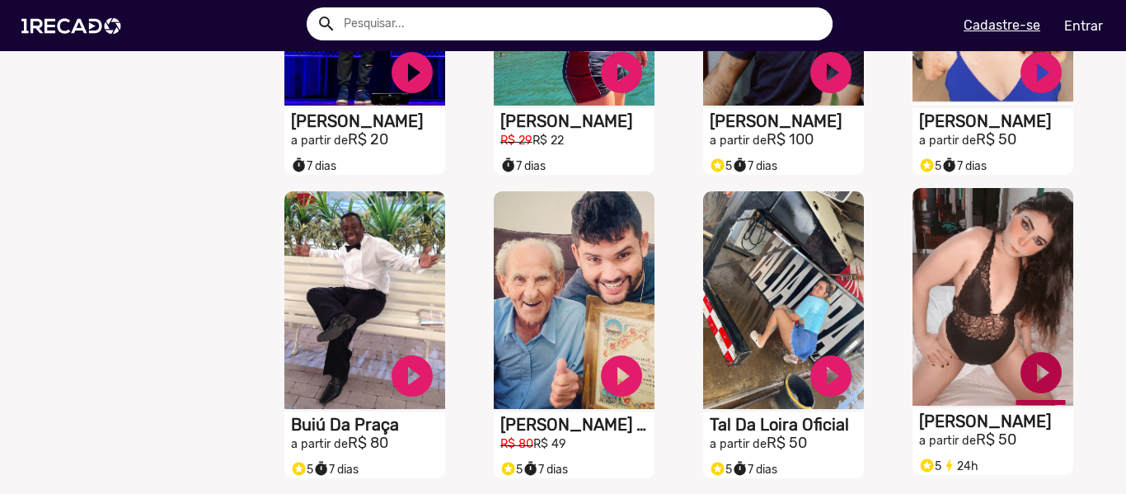
click at [1039, 394] on link "play_circle_filled" at bounding box center [1040, 372] width 49 height 49
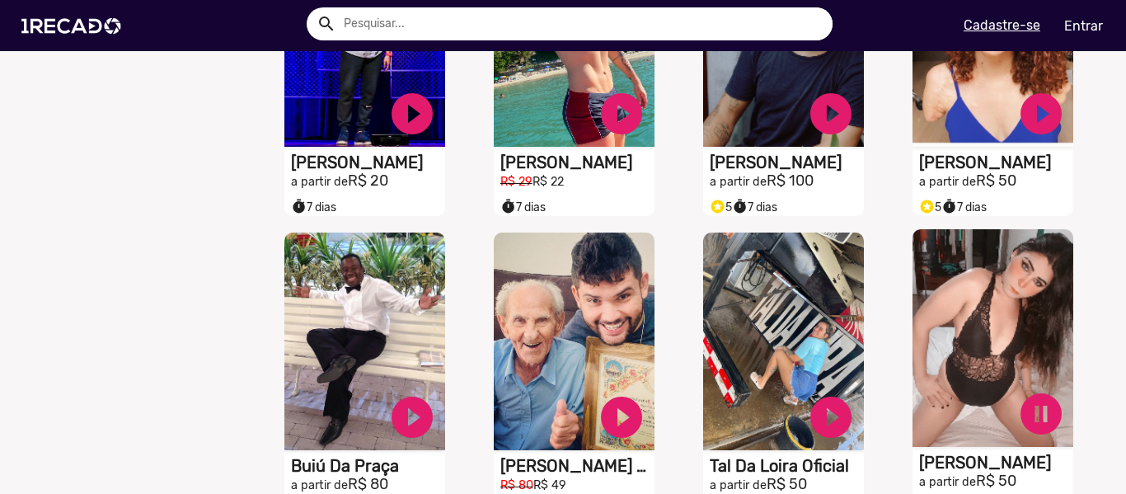
scroll to position [2226, 0]
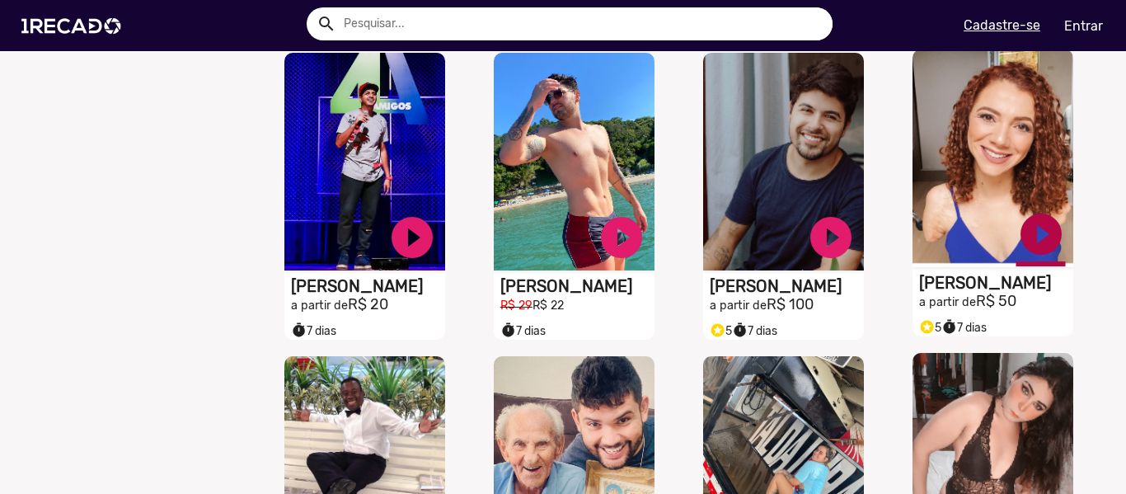
click at [1027, 256] on link "play_circle_filled" at bounding box center [1040, 233] width 49 height 49
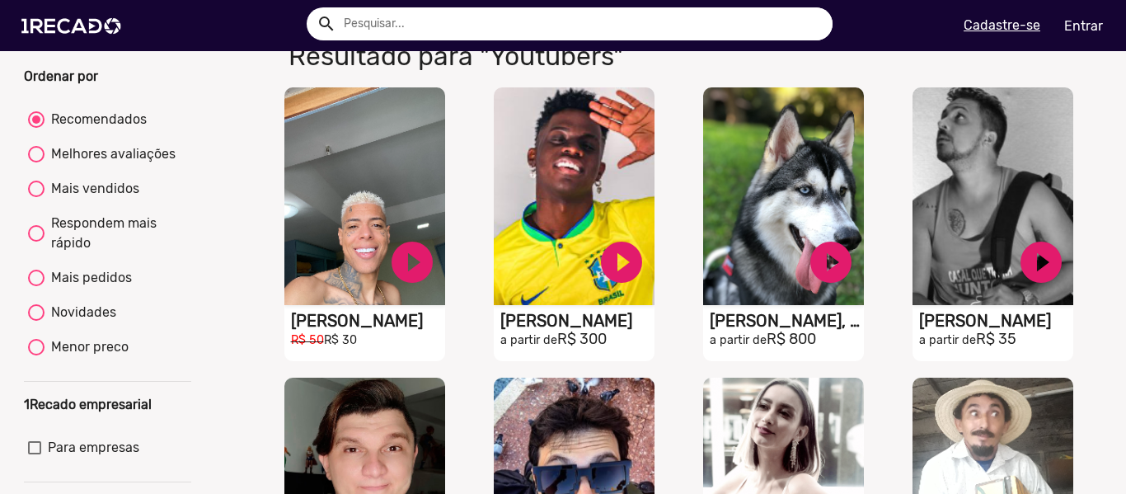
scroll to position [0, 0]
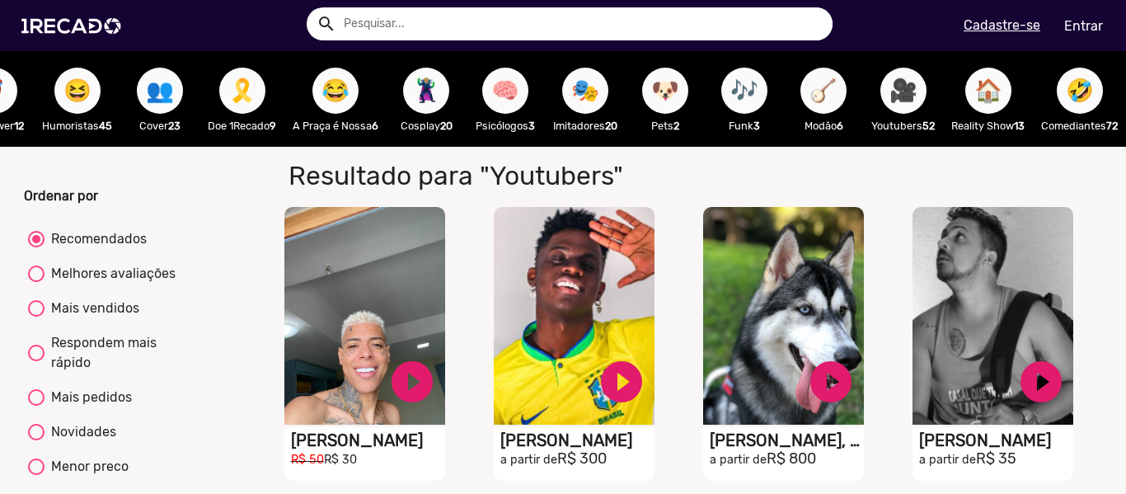
click at [1081, 104] on span "🤣" at bounding box center [1080, 91] width 28 height 46
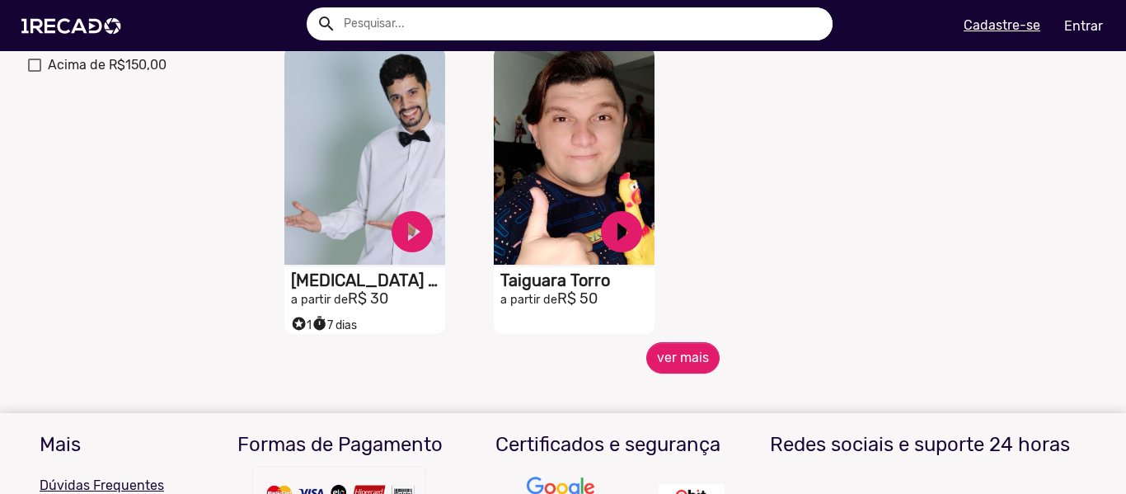
scroll to position [742, 0]
click at [692, 364] on button "ver mais" at bounding box center [682, 356] width 73 height 31
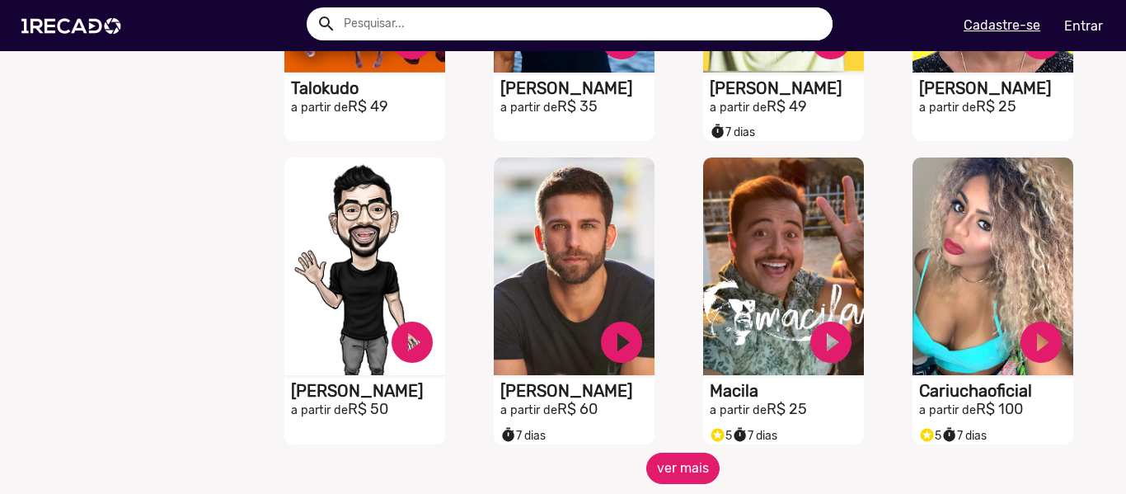
scroll to position [1401, 0]
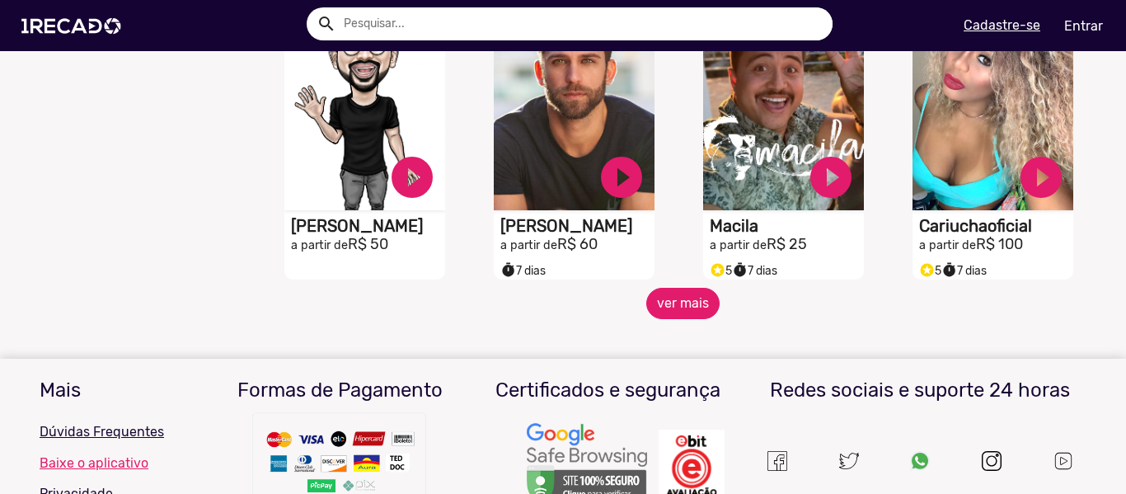
click at [682, 314] on button "ver mais" at bounding box center [682, 303] width 73 height 31
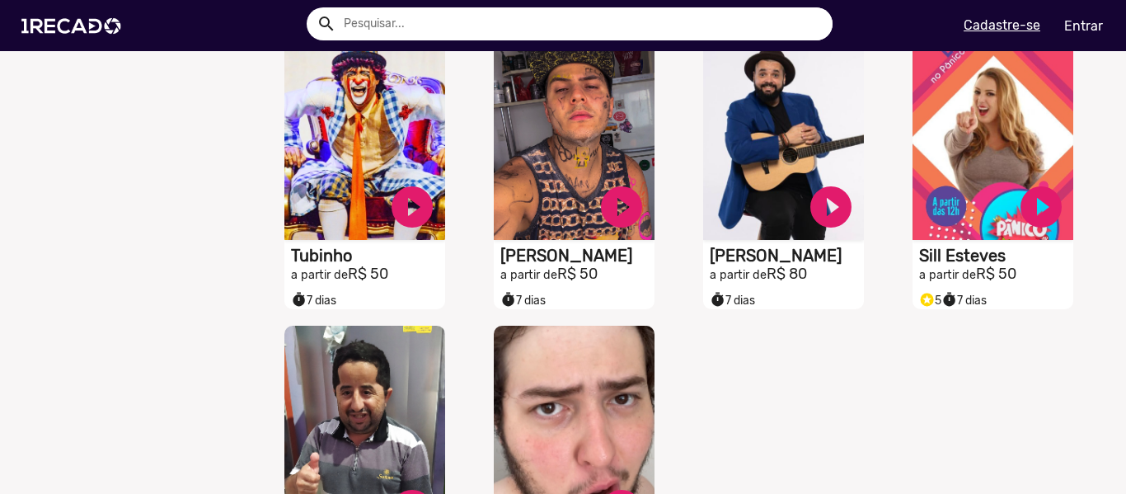
scroll to position [2226, 0]
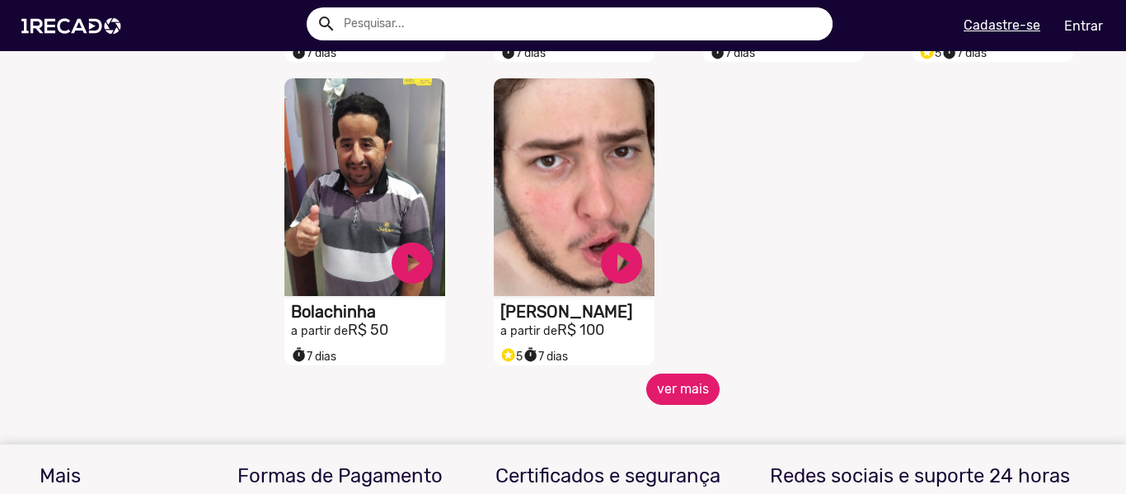
click at [695, 399] on button "ver mais" at bounding box center [682, 388] width 73 height 31
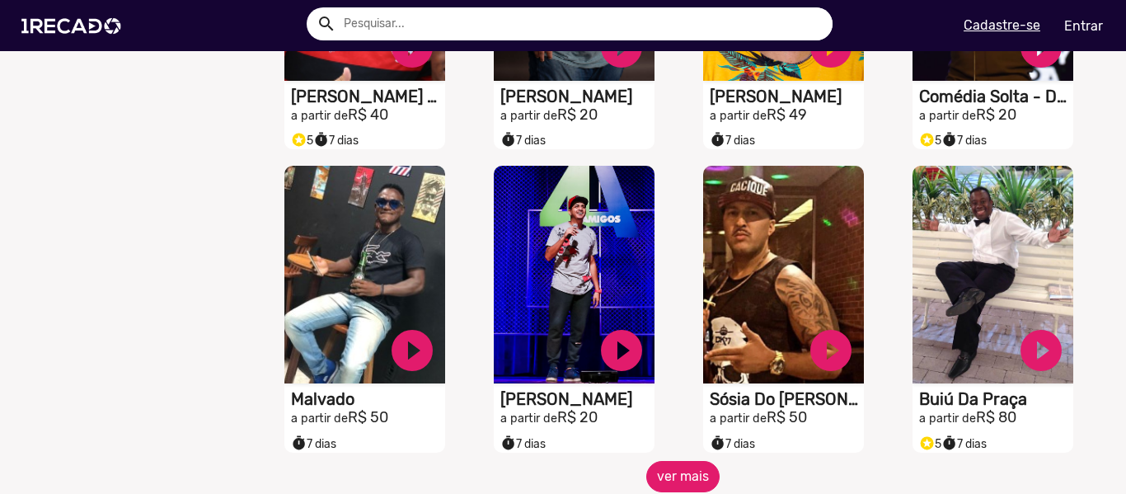
scroll to position [2803, 0]
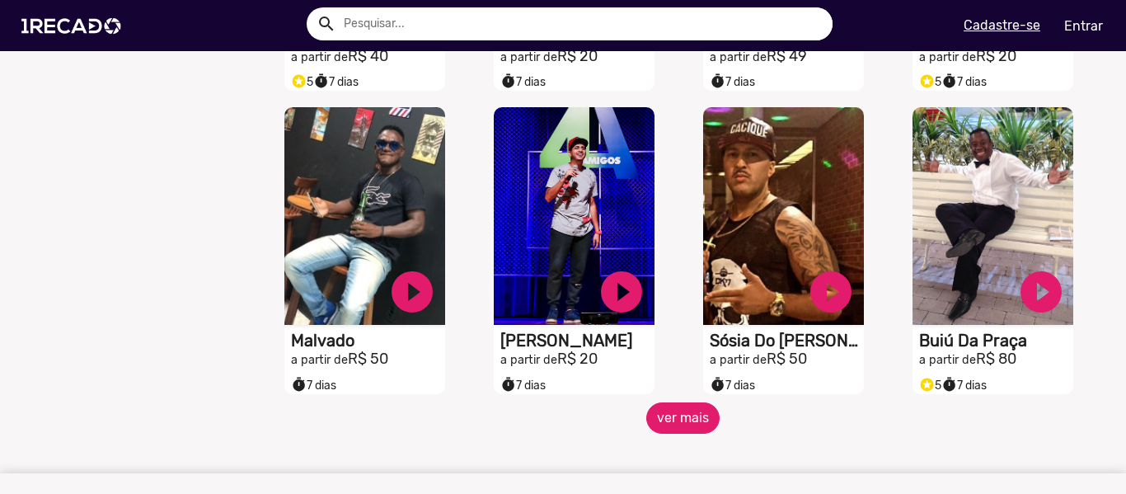
click at [681, 425] on button "ver mais" at bounding box center [682, 417] width 73 height 31
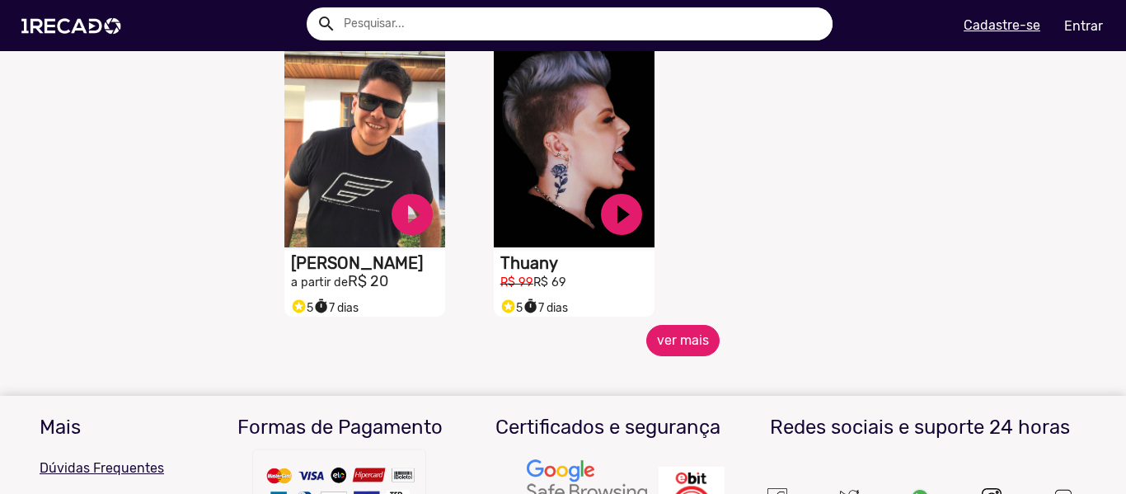
scroll to position [3792, 0]
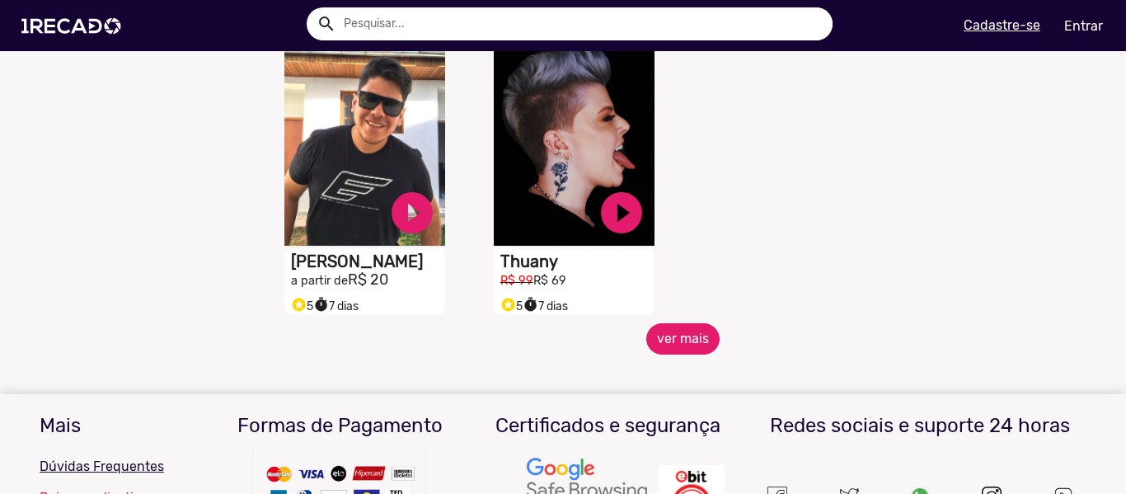
click at [668, 354] on button "ver mais" at bounding box center [682, 338] width 73 height 31
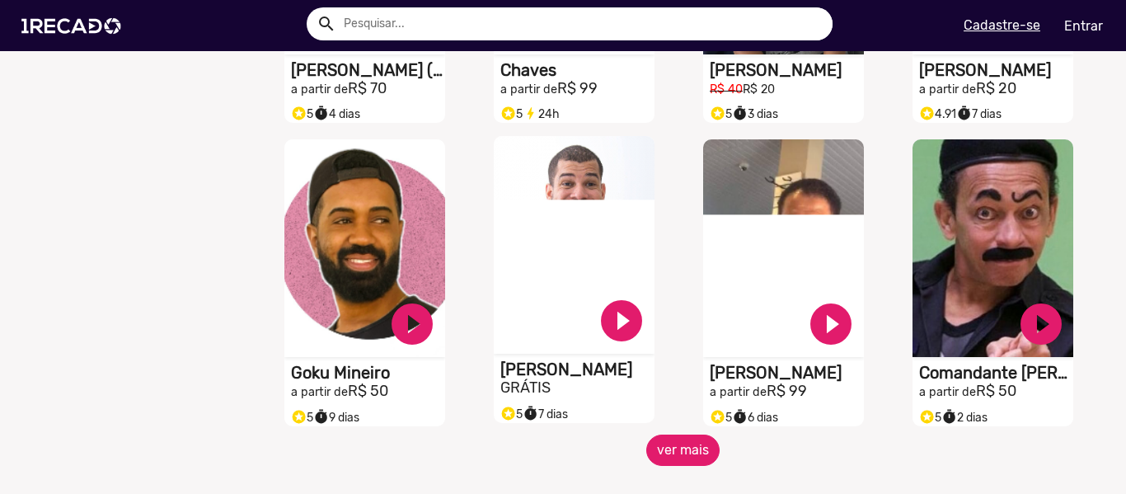
scroll to position [4452, 0]
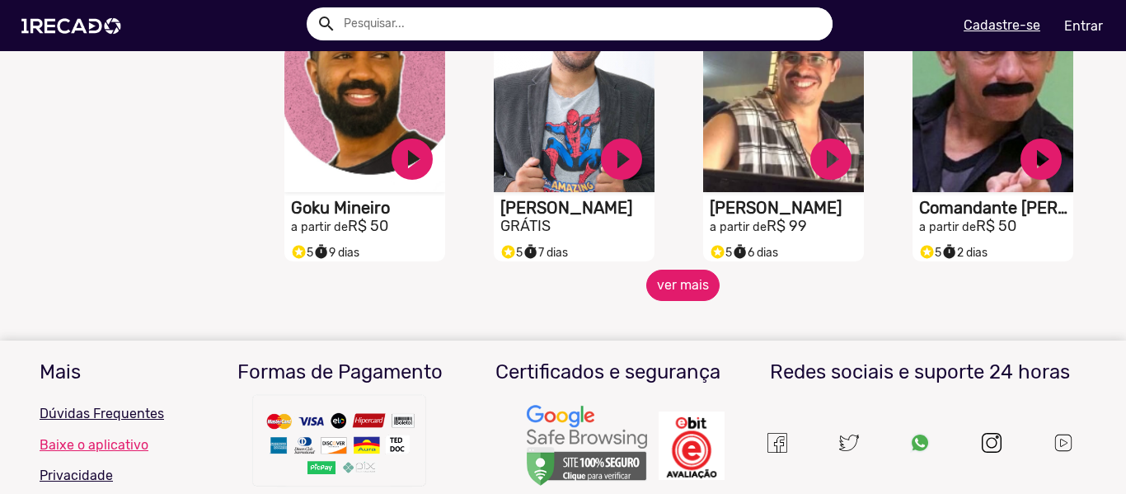
click at [660, 301] on button "ver mais" at bounding box center [682, 285] width 73 height 31
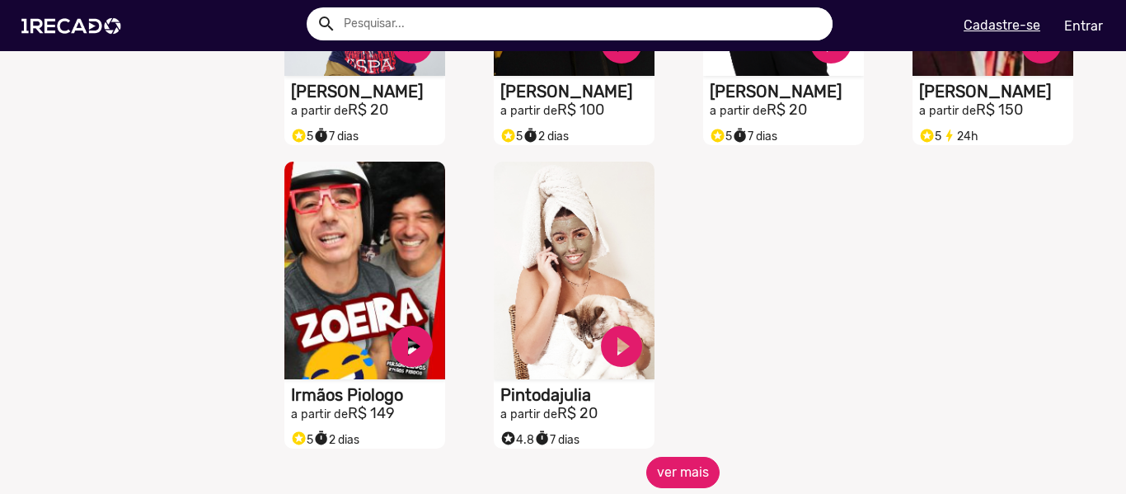
scroll to position [5193, 0]
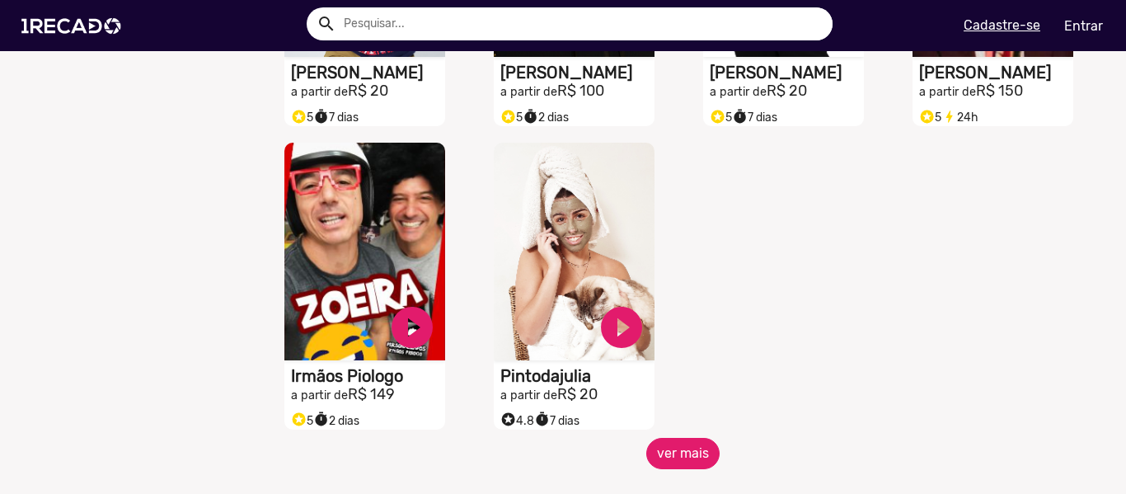
click at [686, 468] on button "ver mais" at bounding box center [682, 453] width 73 height 31
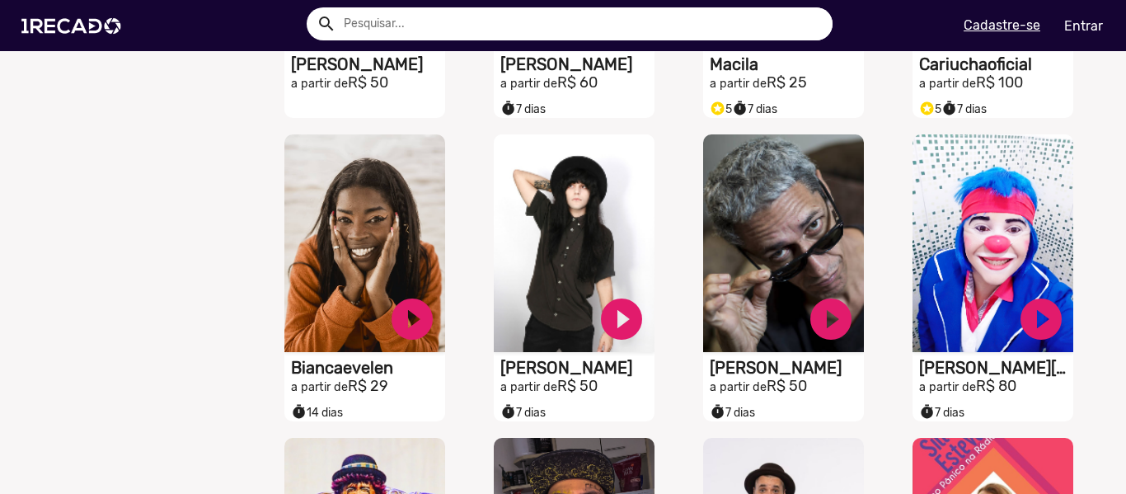
scroll to position [0, 0]
